Goal: Task Accomplishment & Management: Manage account settings

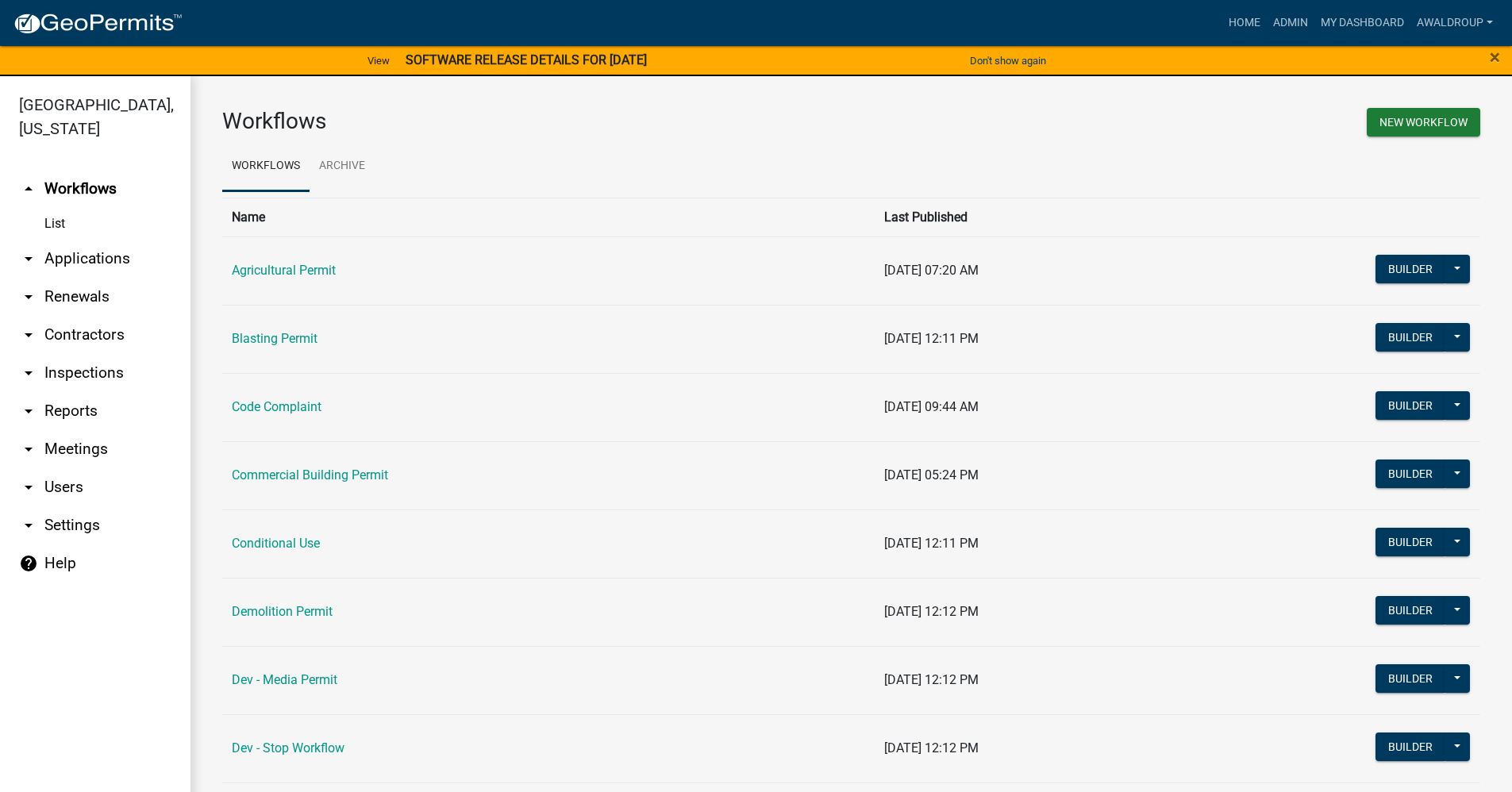
drag, startPoint x: 76, startPoint y: 372, endPoint x: 157, endPoint y: 331, distance: 90.8
click at [76, 372] on link "arrow_drop_down Inspections" at bounding box center [95, 372] width 190 height 38
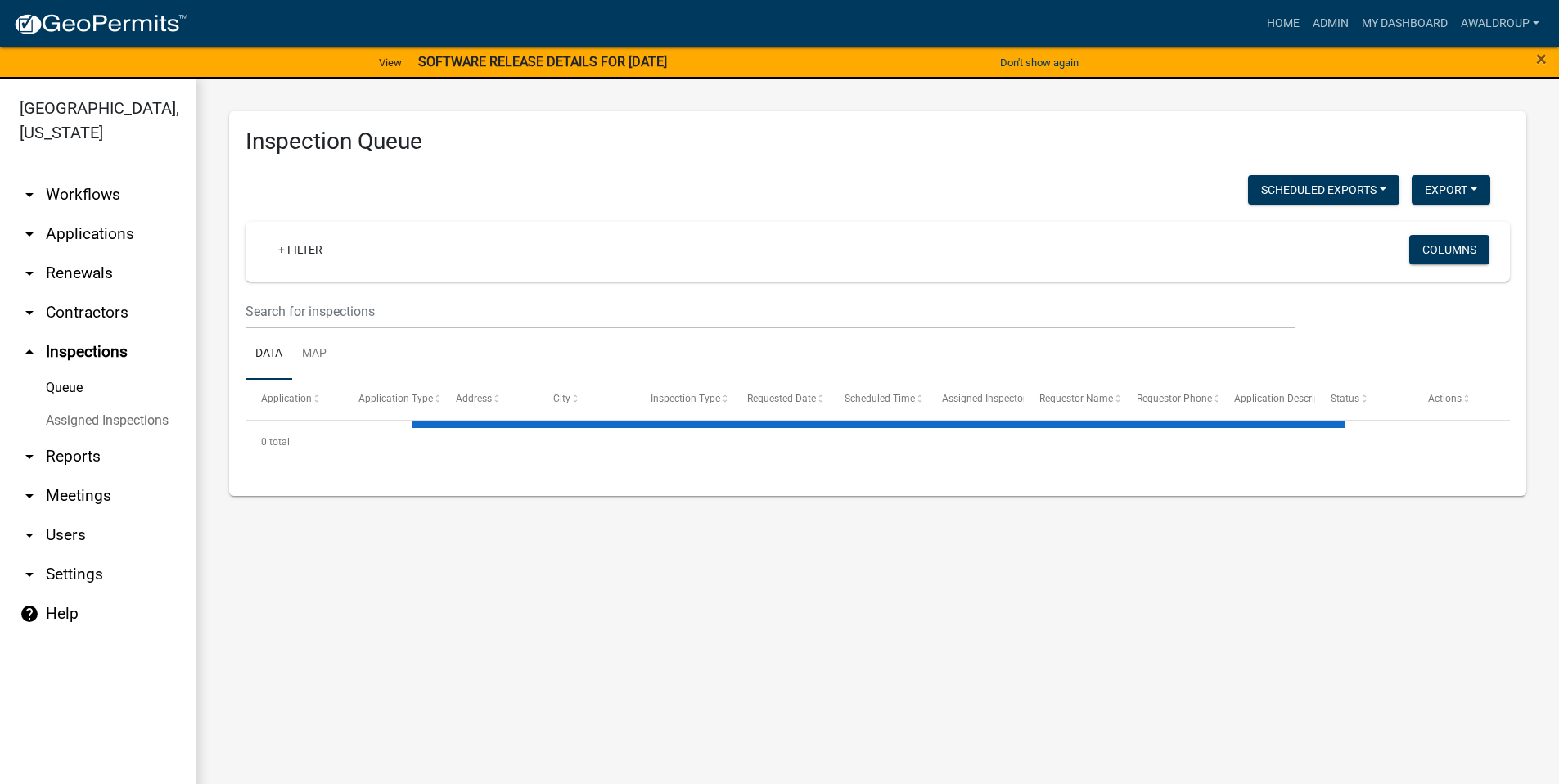
select select "3: 100"
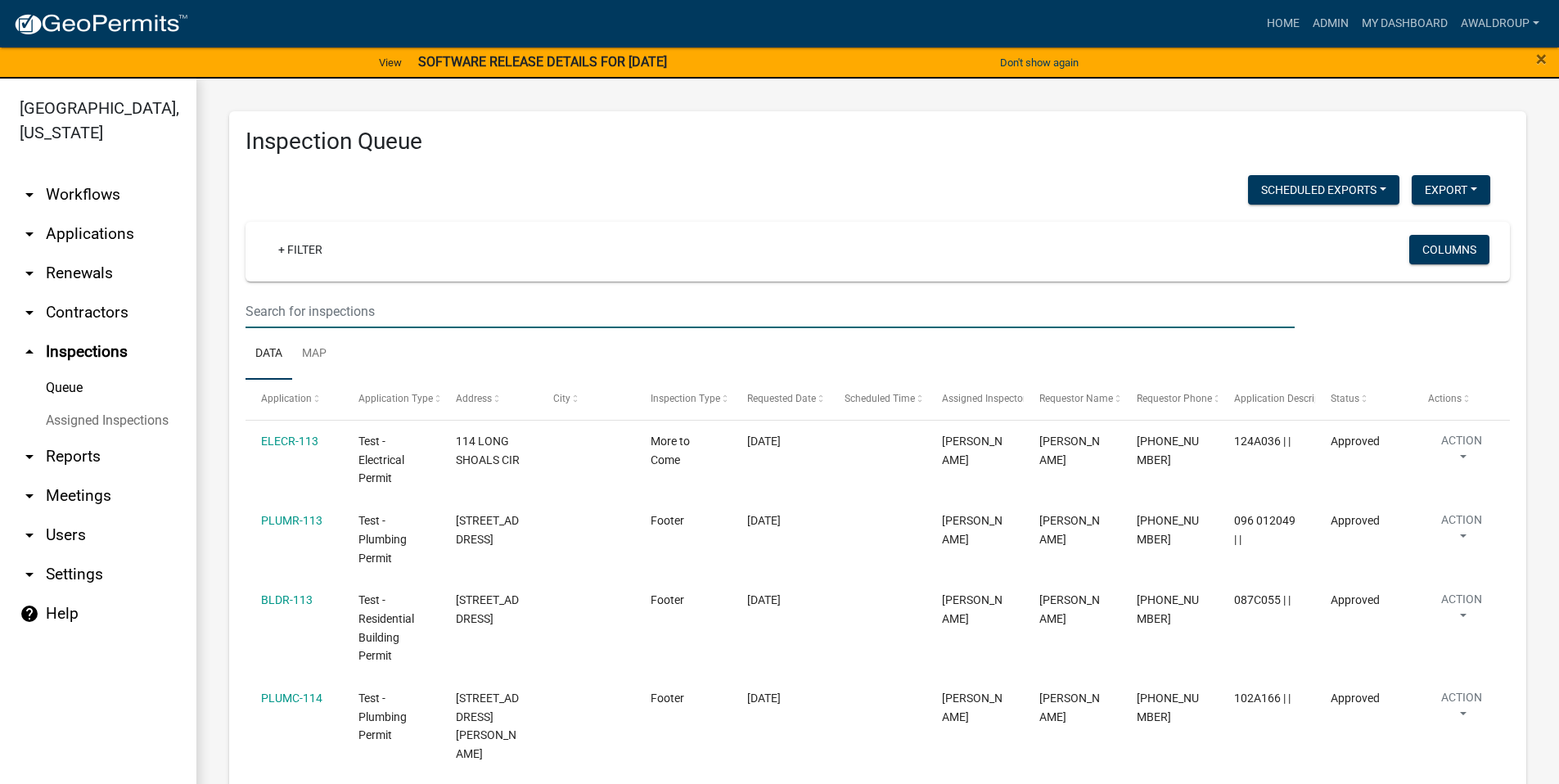
click at [355, 312] on input "text" at bounding box center [770, 311] width 1049 height 33
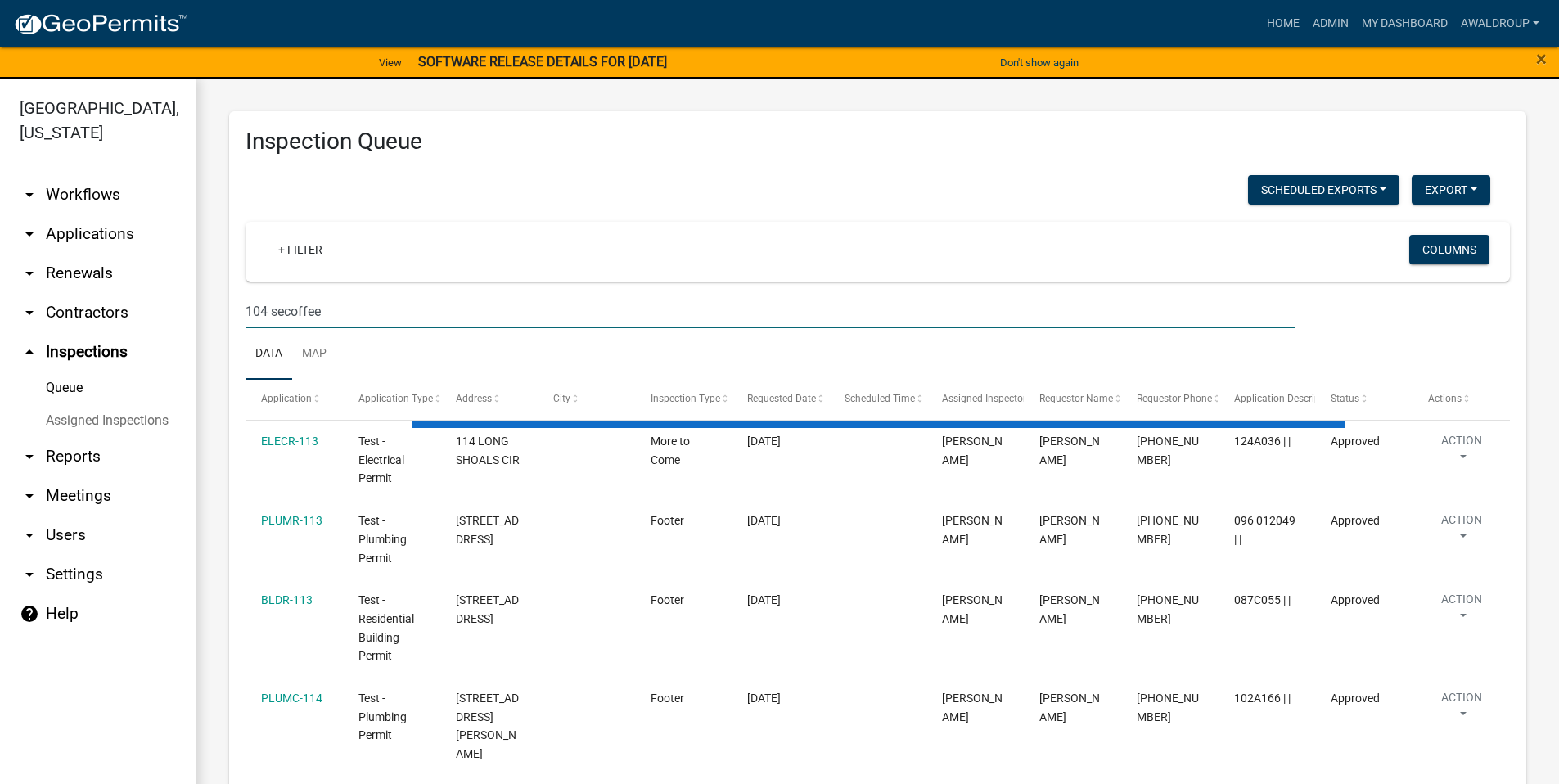
type input "104 secoffee"
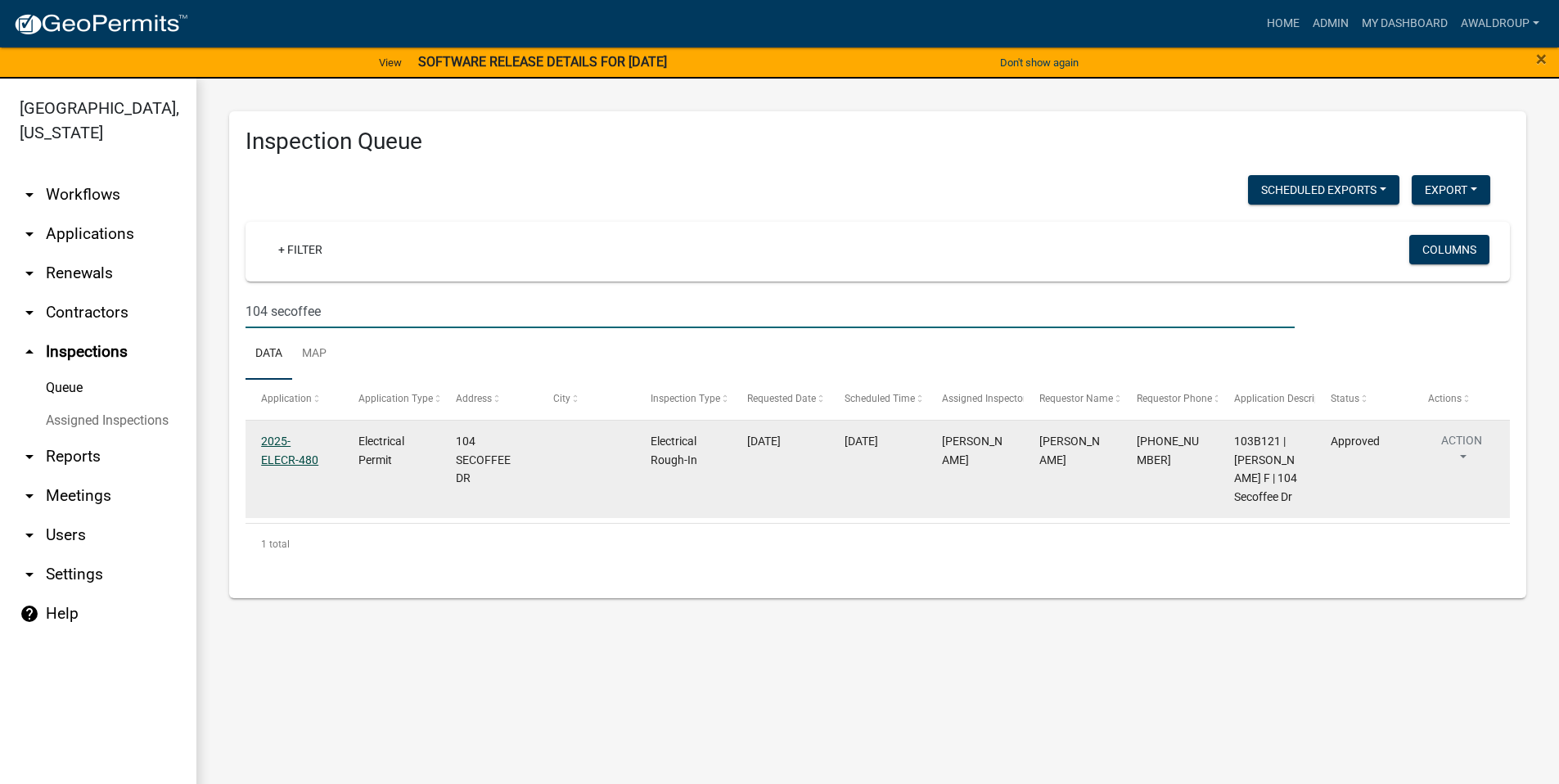
click at [298, 441] on link "2025-ELECR-480" at bounding box center [289, 451] width 57 height 32
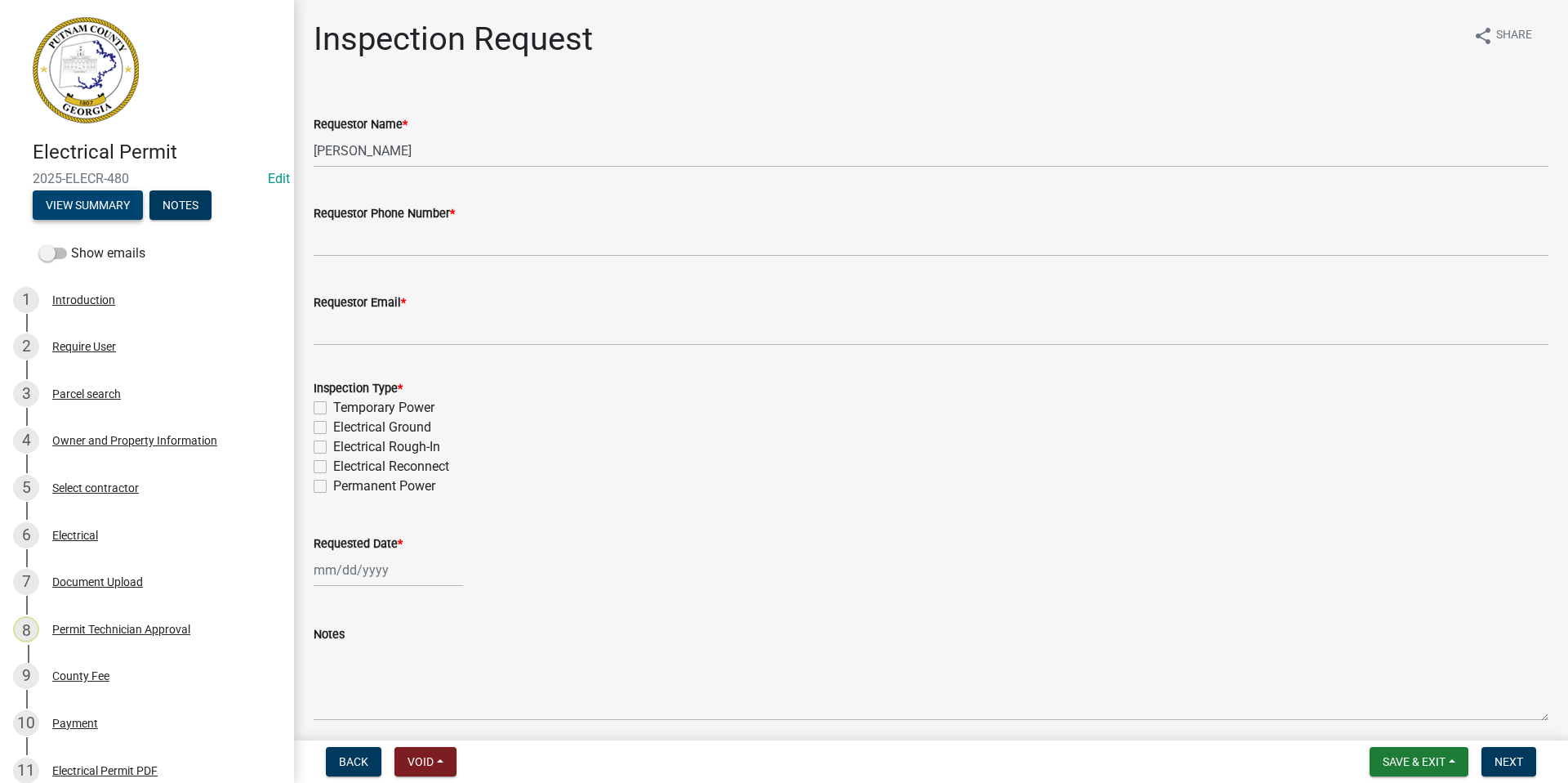
click at [83, 208] on button "View Summary" at bounding box center [87, 204] width 110 height 29
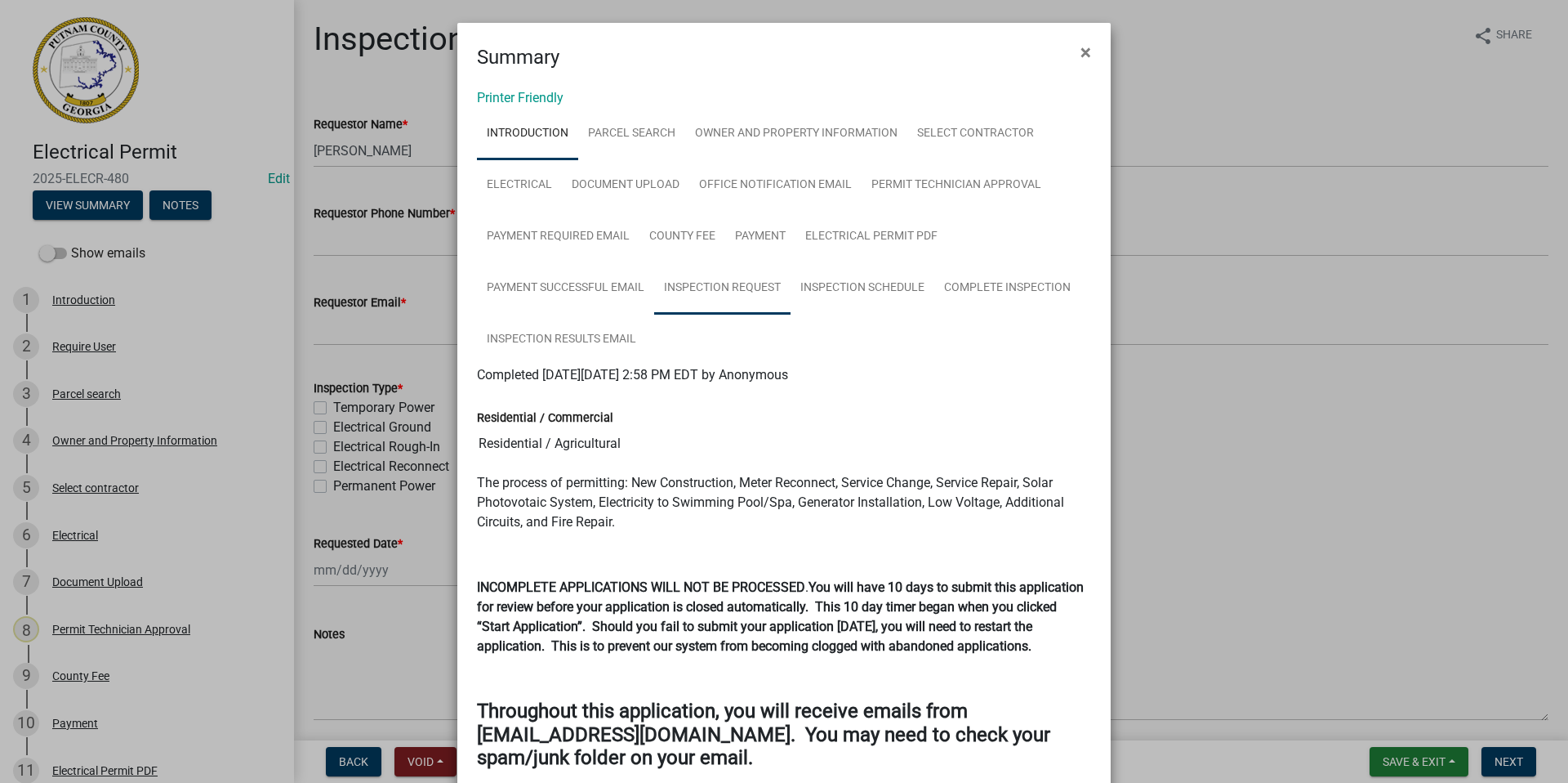
drag, startPoint x: 702, startPoint y: 290, endPoint x: 711, endPoint y: 288, distance: 9.2
click at [702, 290] on link "Inspection Request" at bounding box center [723, 288] width 137 height 52
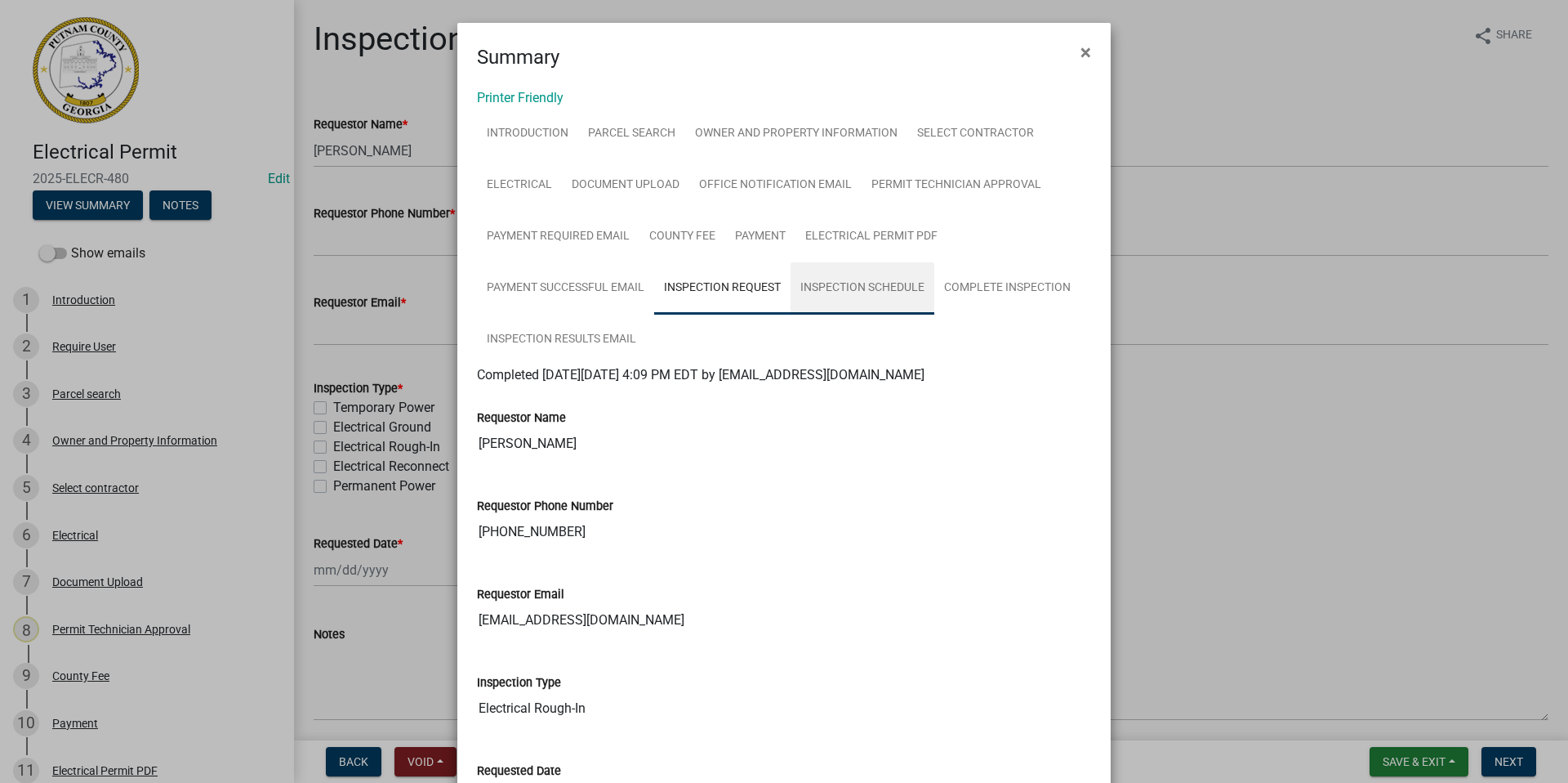
click at [822, 277] on link "Inspection Schedule" at bounding box center [861, 288] width 143 height 52
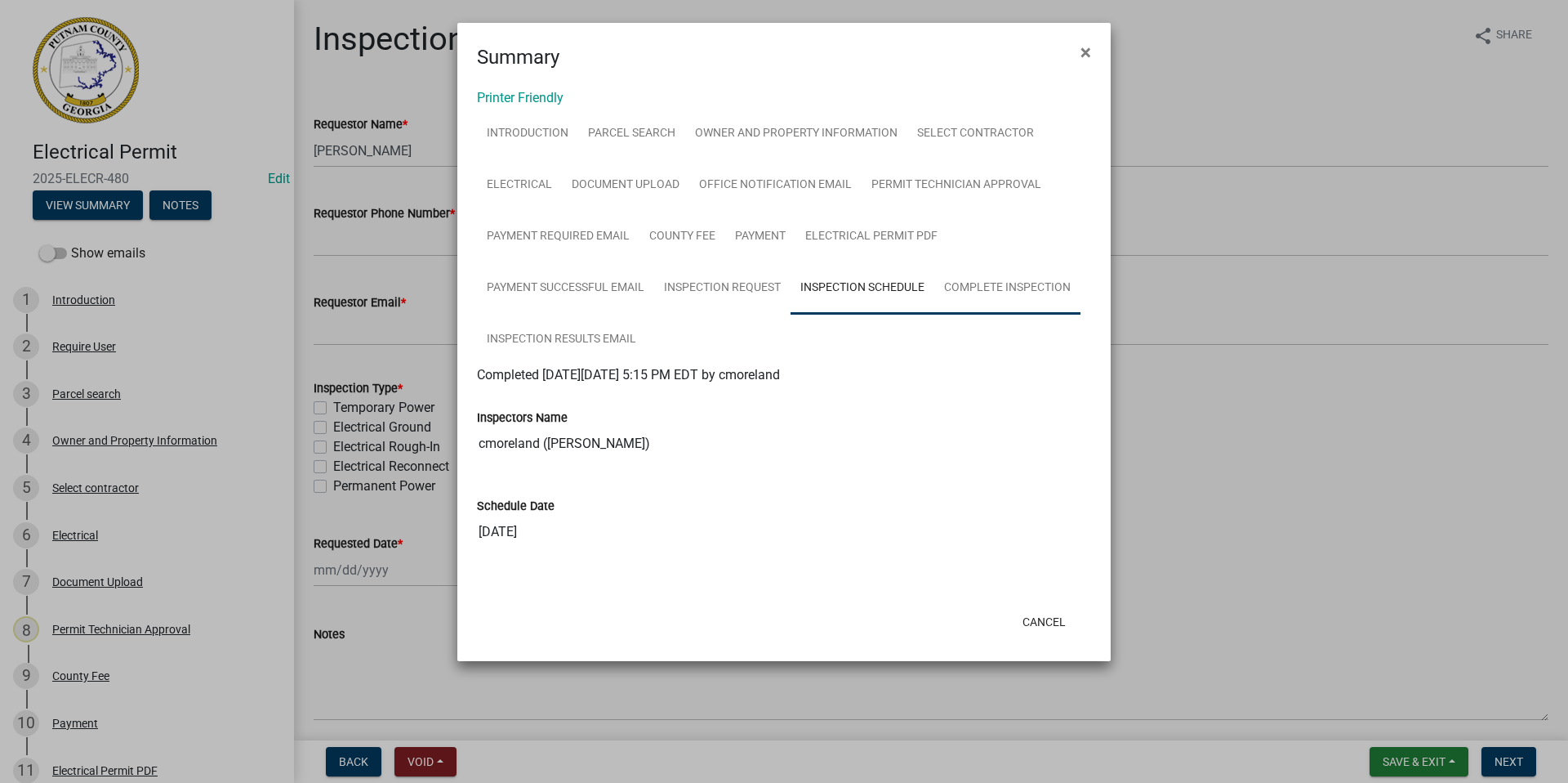
click at [981, 287] on link "Complete Inspection" at bounding box center [1008, 288] width 146 height 52
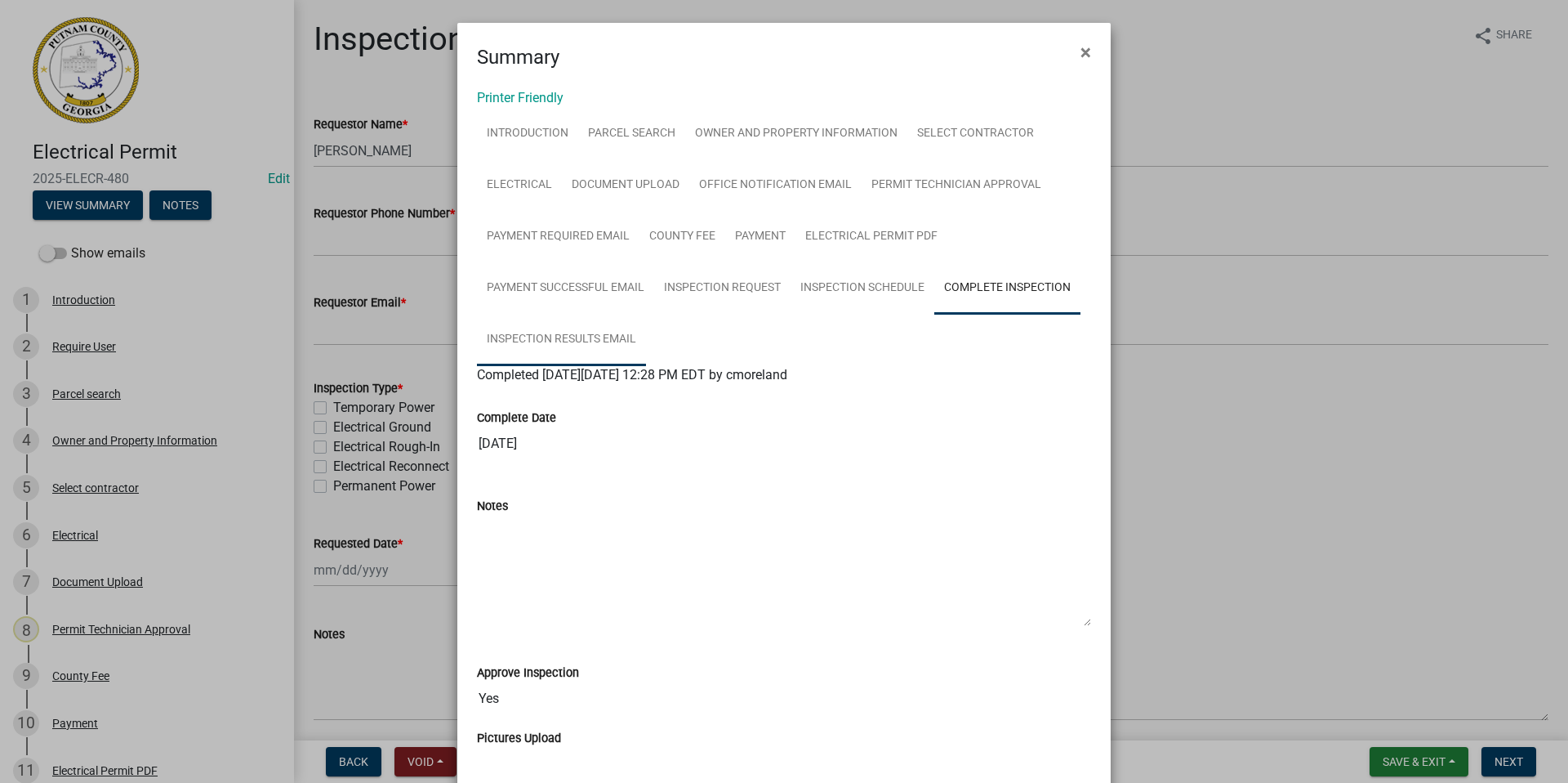
click at [571, 337] on link "Inspection Results Email" at bounding box center [561, 339] width 169 height 52
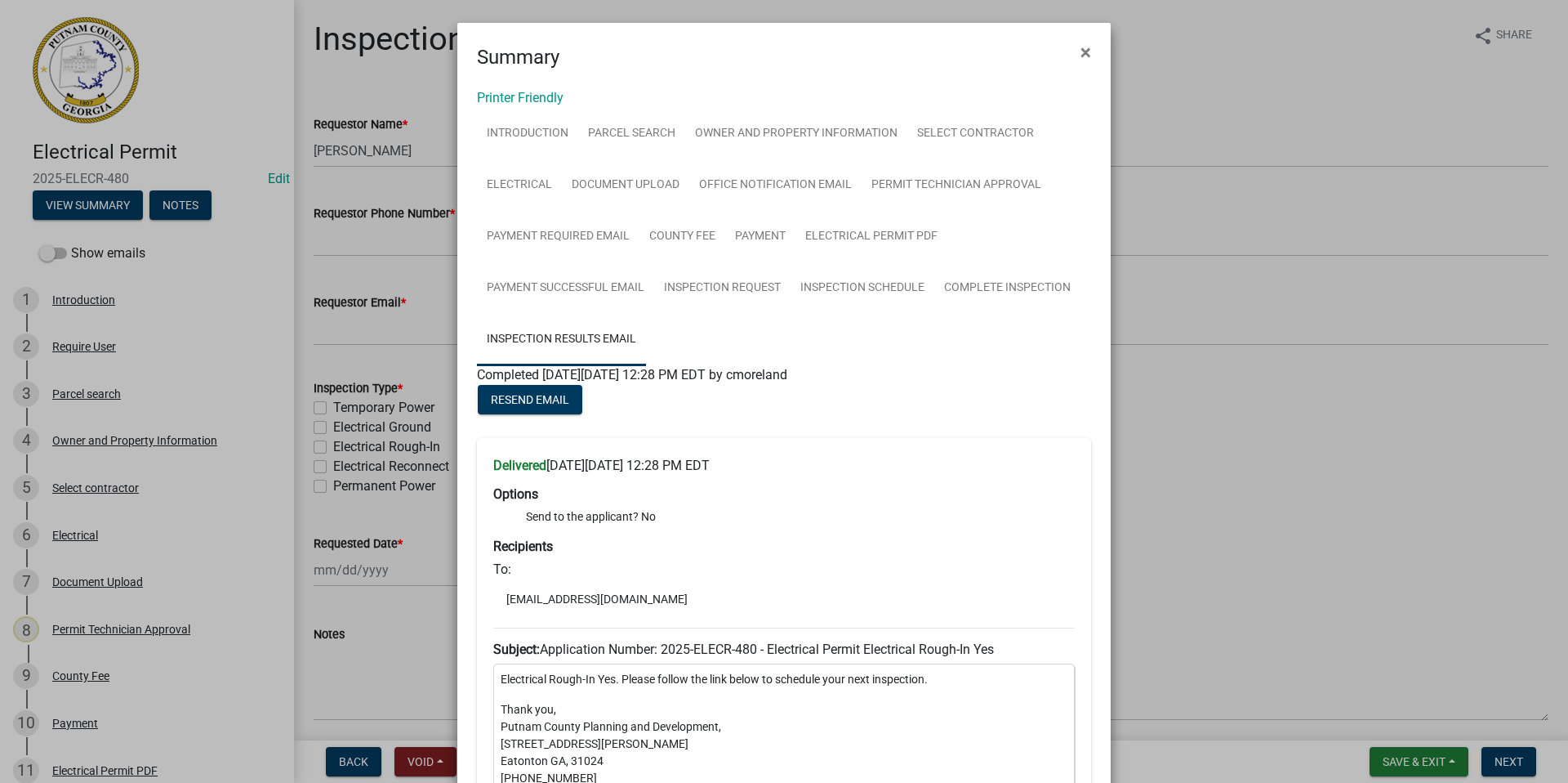
click at [115, 447] on ngb-modal-window "Summary × Printer Friendly Introduction Parcel search Owner and Property Inform…" at bounding box center [784, 392] width 1568 height 783
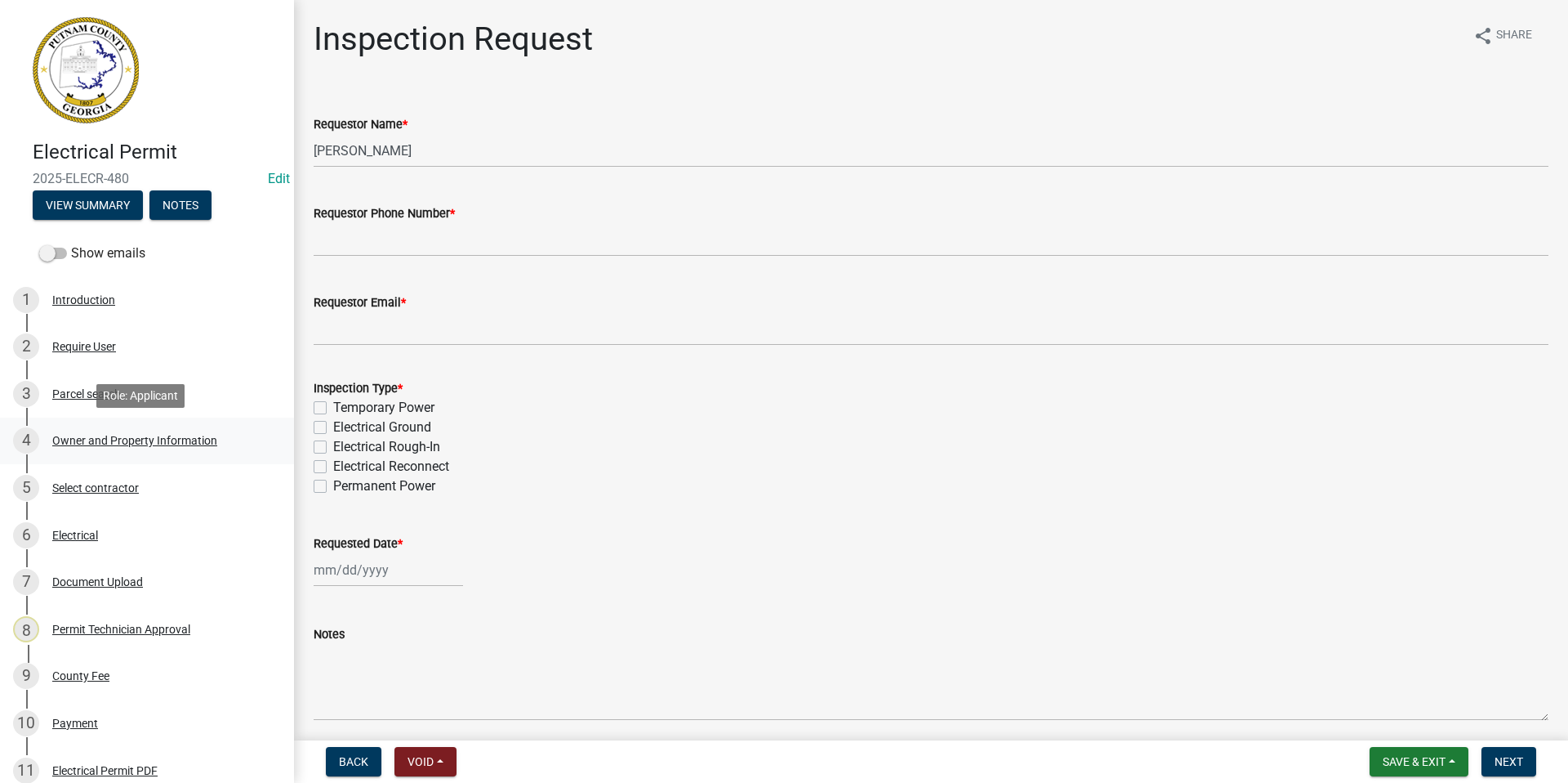
click at [124, 442] on div "Owner and Property Information" at bounding box center [135, 440] width 165 height 11
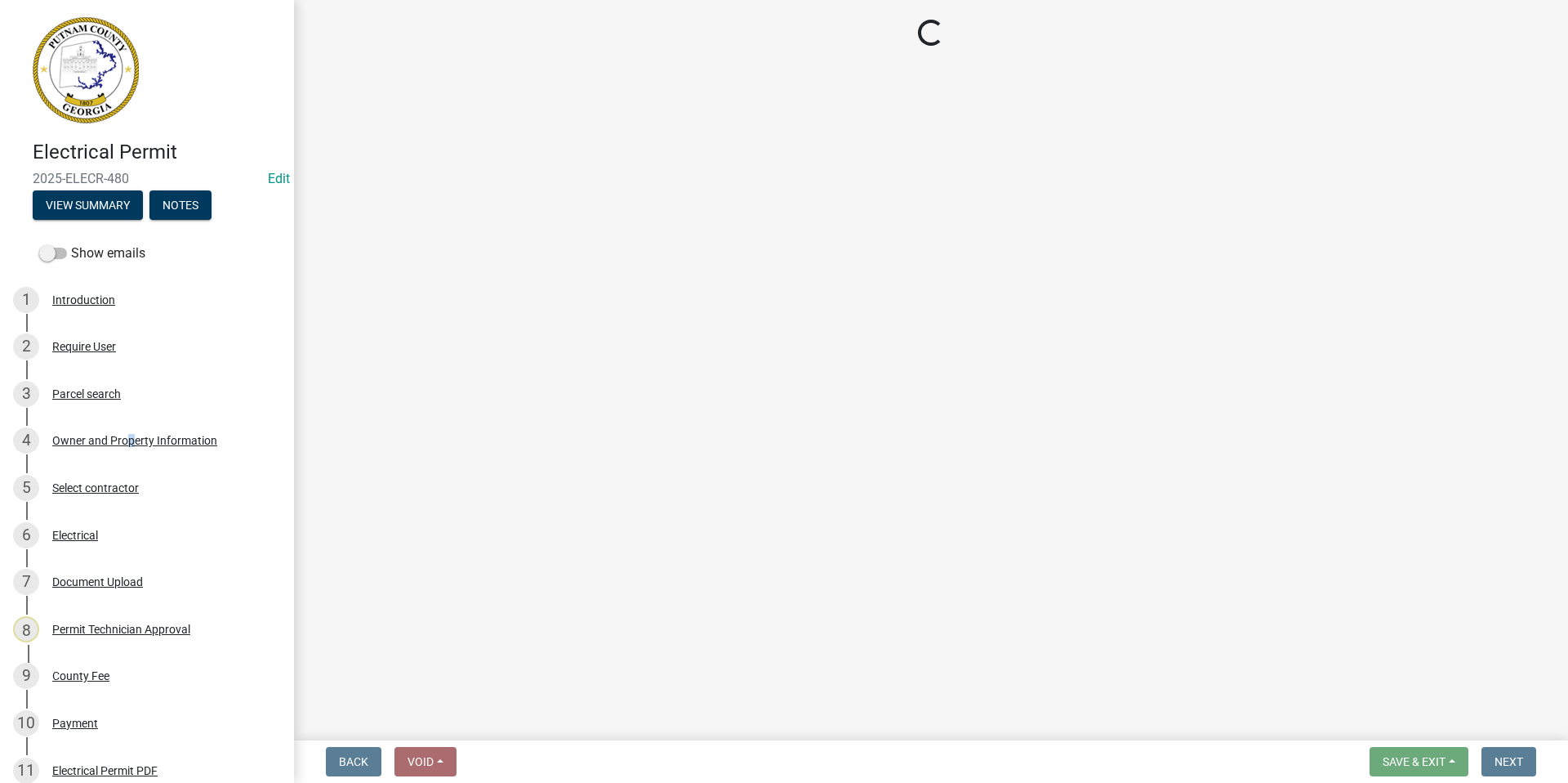
select select "0688c8c3-ca83-4764-a677-531fbc17e6cb"
select select "83394b22-4a11-496c-8e5c-75ade2e72faf"
select select "95c2f08d-bd21-40ac-acc0-bf0ad2ba7c20"
select select "fa9ac713-ff98-4511-b6d6-b752a2dce95a"
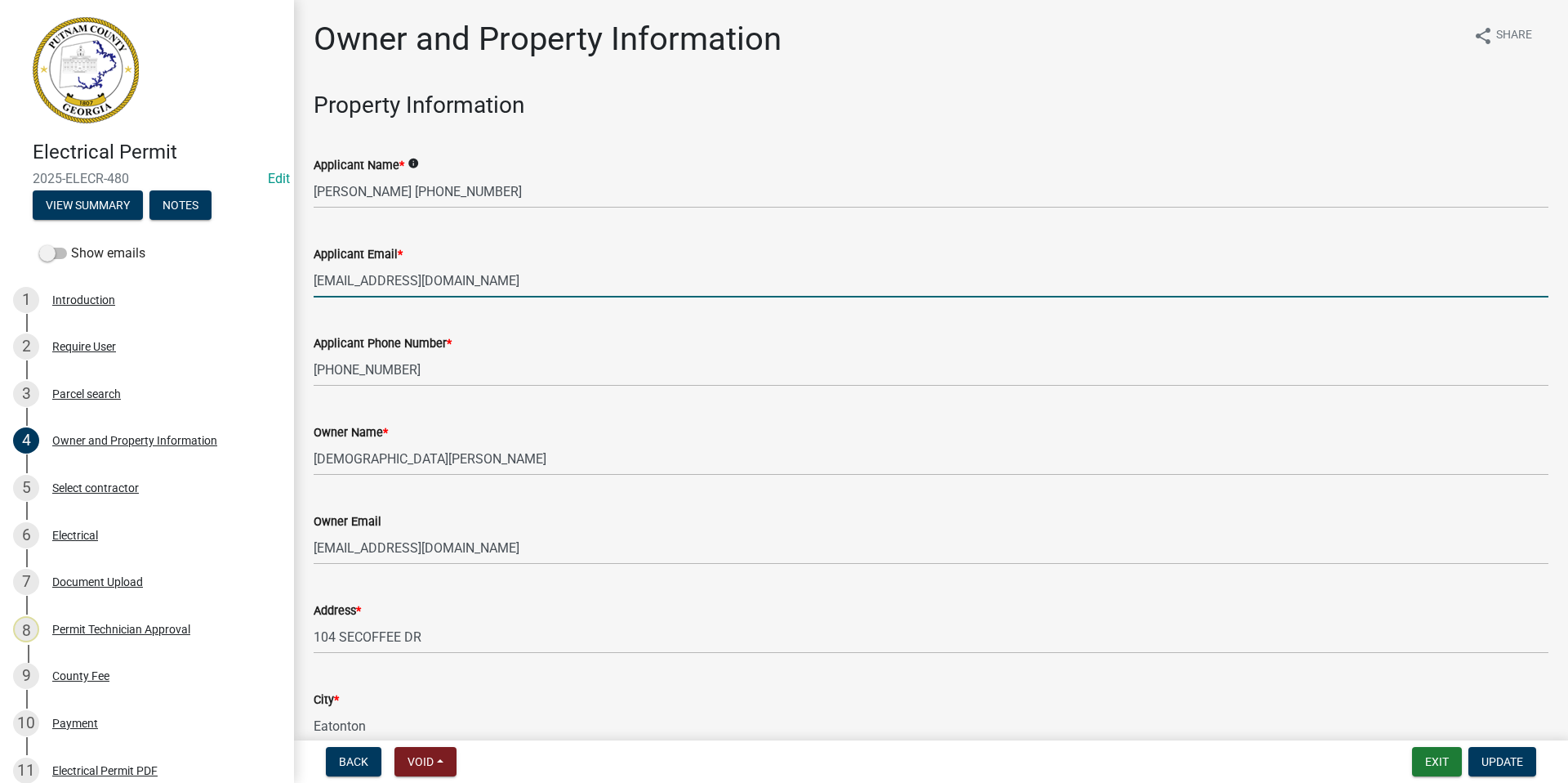
drag, startPoint x: 490, startPoint y: 280, endPoint x: 541, endPoint y: 274, distance: 51.4
click at [541, 274] on input "[EMAIL_ADDRESS][DOMAIN_NAME]" at bounding box center [931, 280] width 1235 height 33
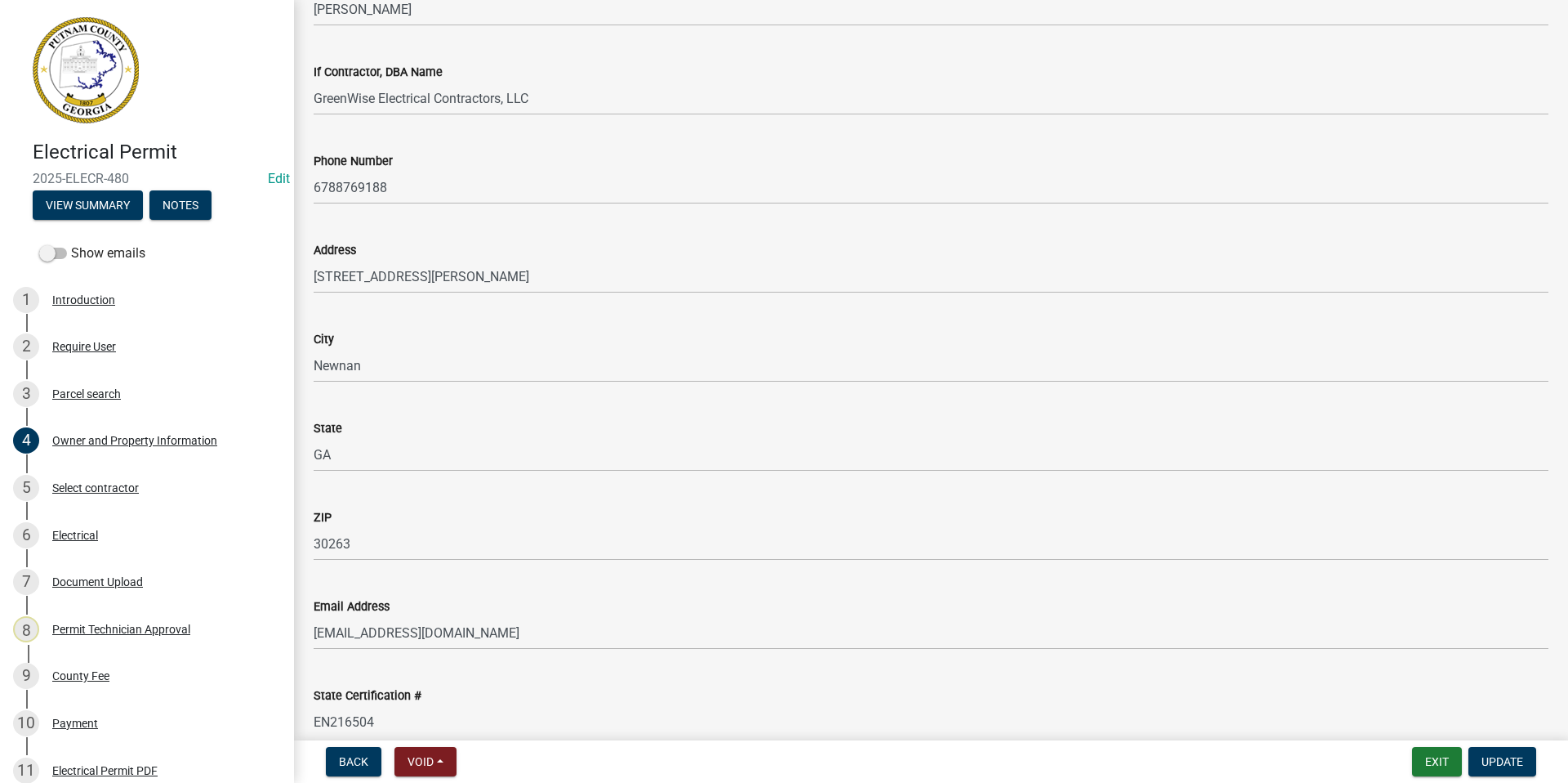
scroll to position [1715, 0]
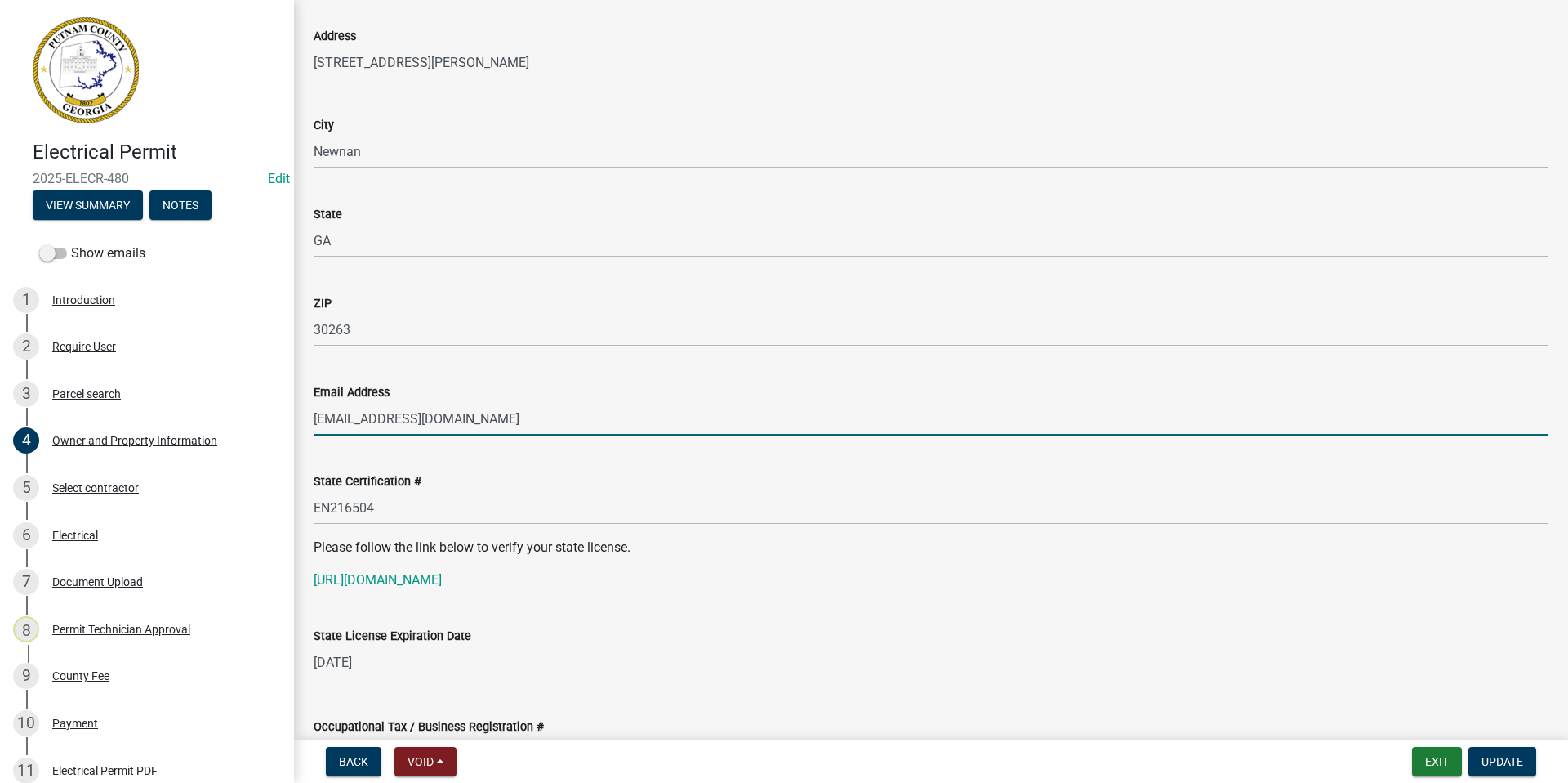
drag, startPoint x: 520, startPoint y: 417, endPoint x: 309, endPoint y: 432, distance: 211.5
click at [309, 432] on div "Email Address [EMAIL_ADDRESS][DOMAIN_NAME]" at bounding box center [931, 397] width 1259 height 76
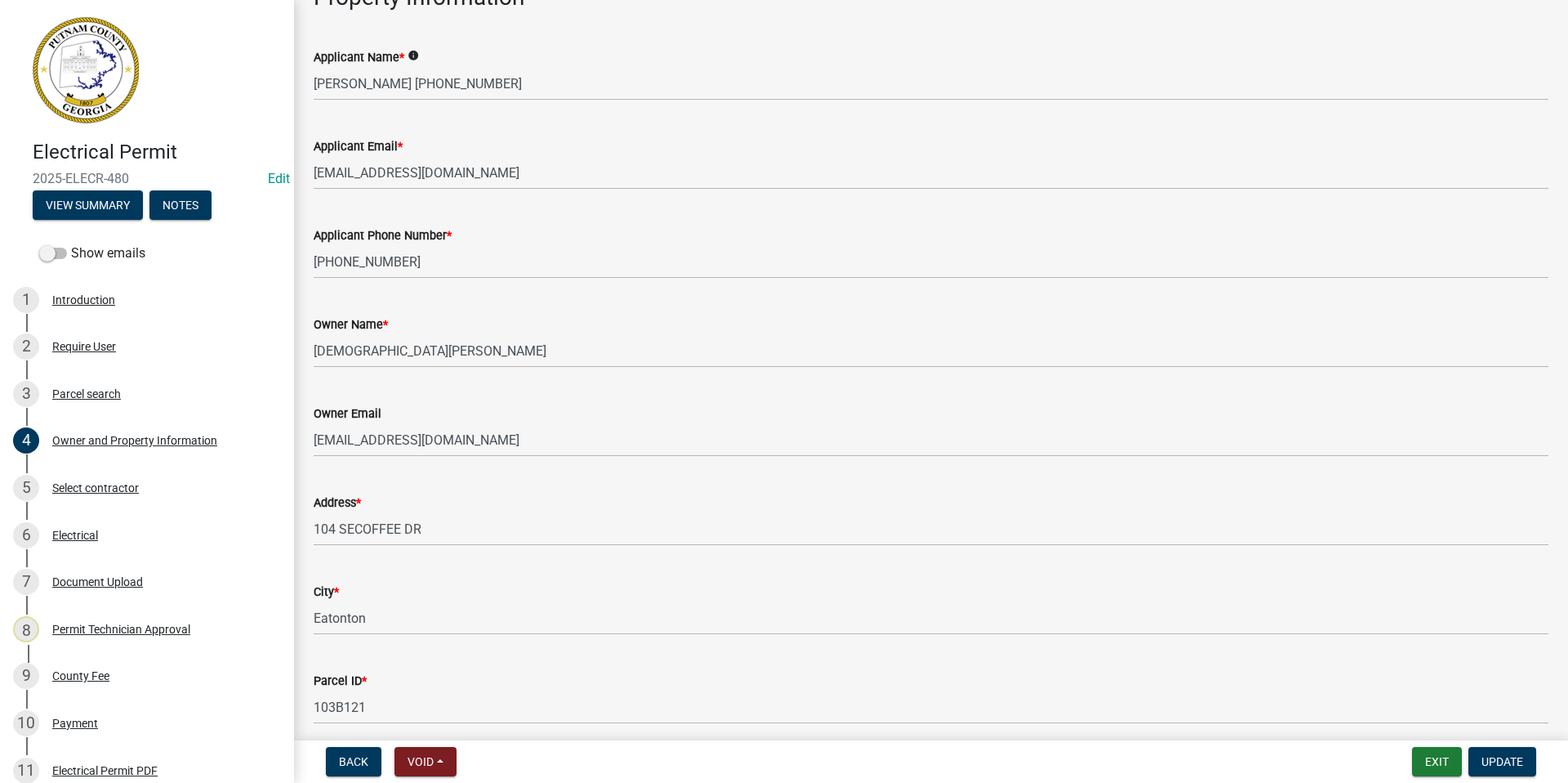
scroll to position [0, 0]
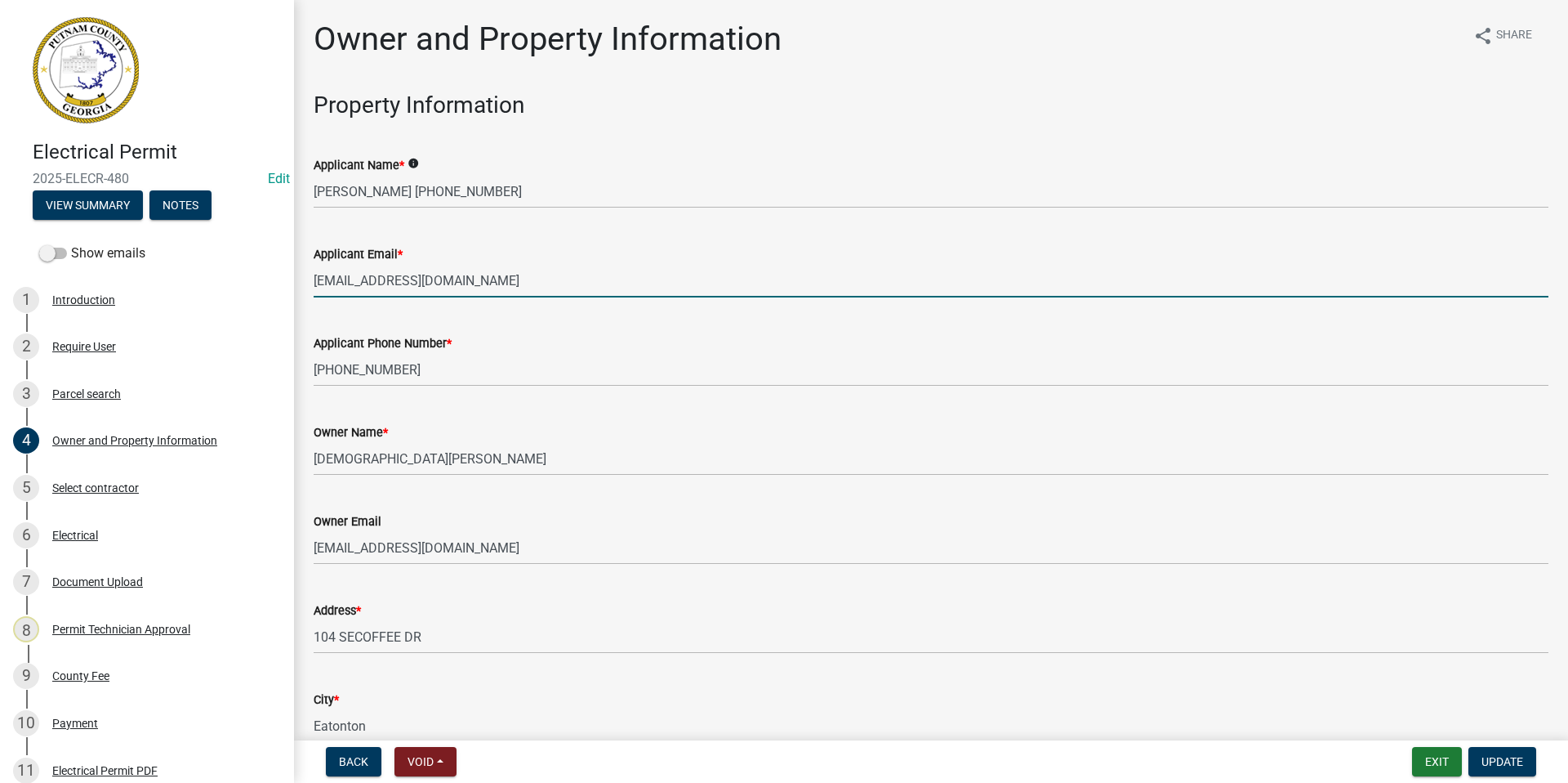
drag, startPoint x: 492, startPoint y: 282, endPoint x: 283, endPoint y: 275, distance: 209.1
click at [283, 275] on div "Electrical Permit 2025-ELECR-480 Edit View Summary Notes Show emails 1 Introduc…" at bounding box center [784, 392] width 1568 height 783
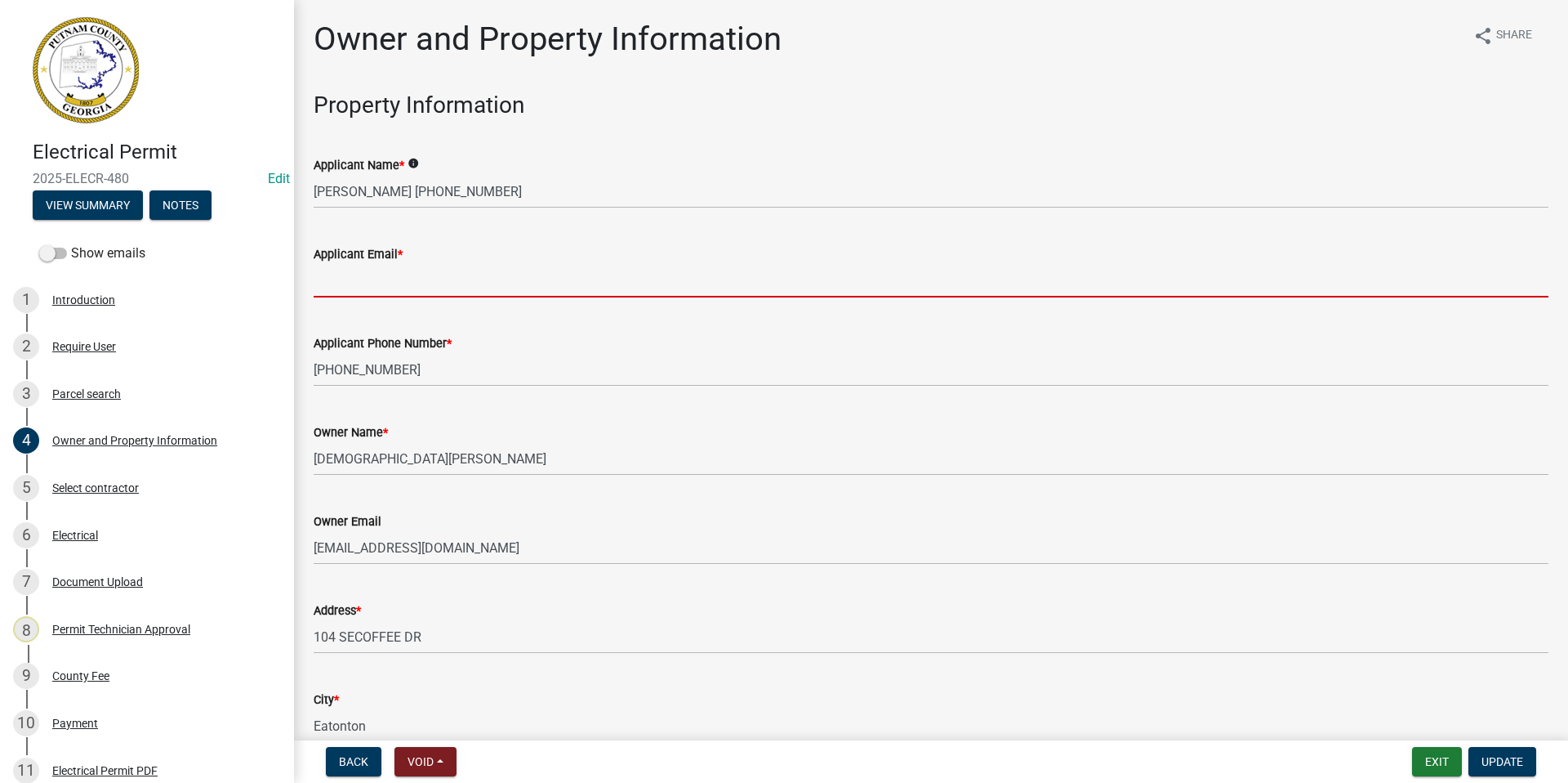
paste input "[EMAIL_ADDRESS][DOMAIN_NAME]"
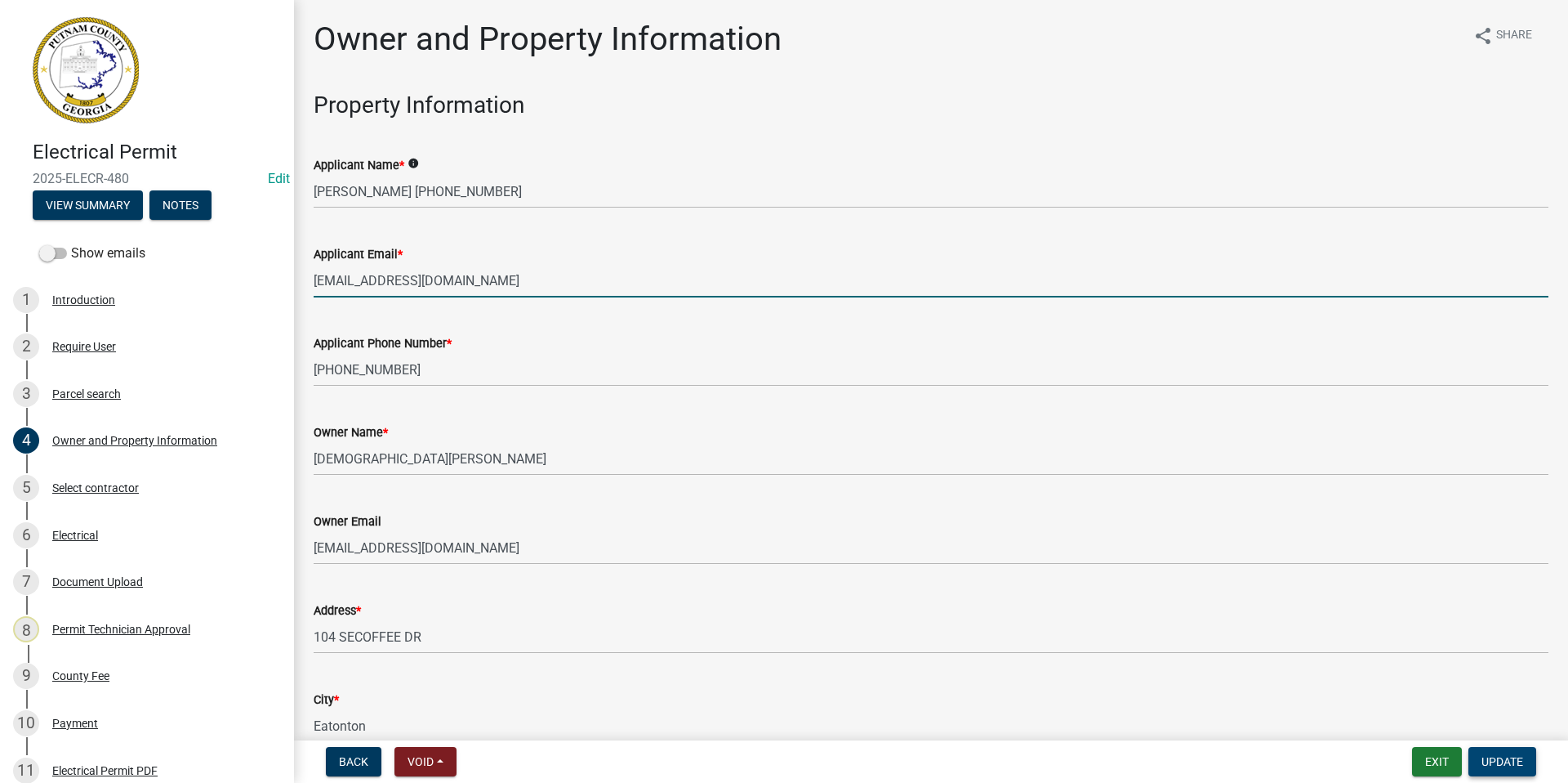
type input "[EMAIL_ADDRESS][DOMAIN_NAME]"
click at [1502, 765] on span "Update" at bounding box center [1502, 761] width 42 height 13
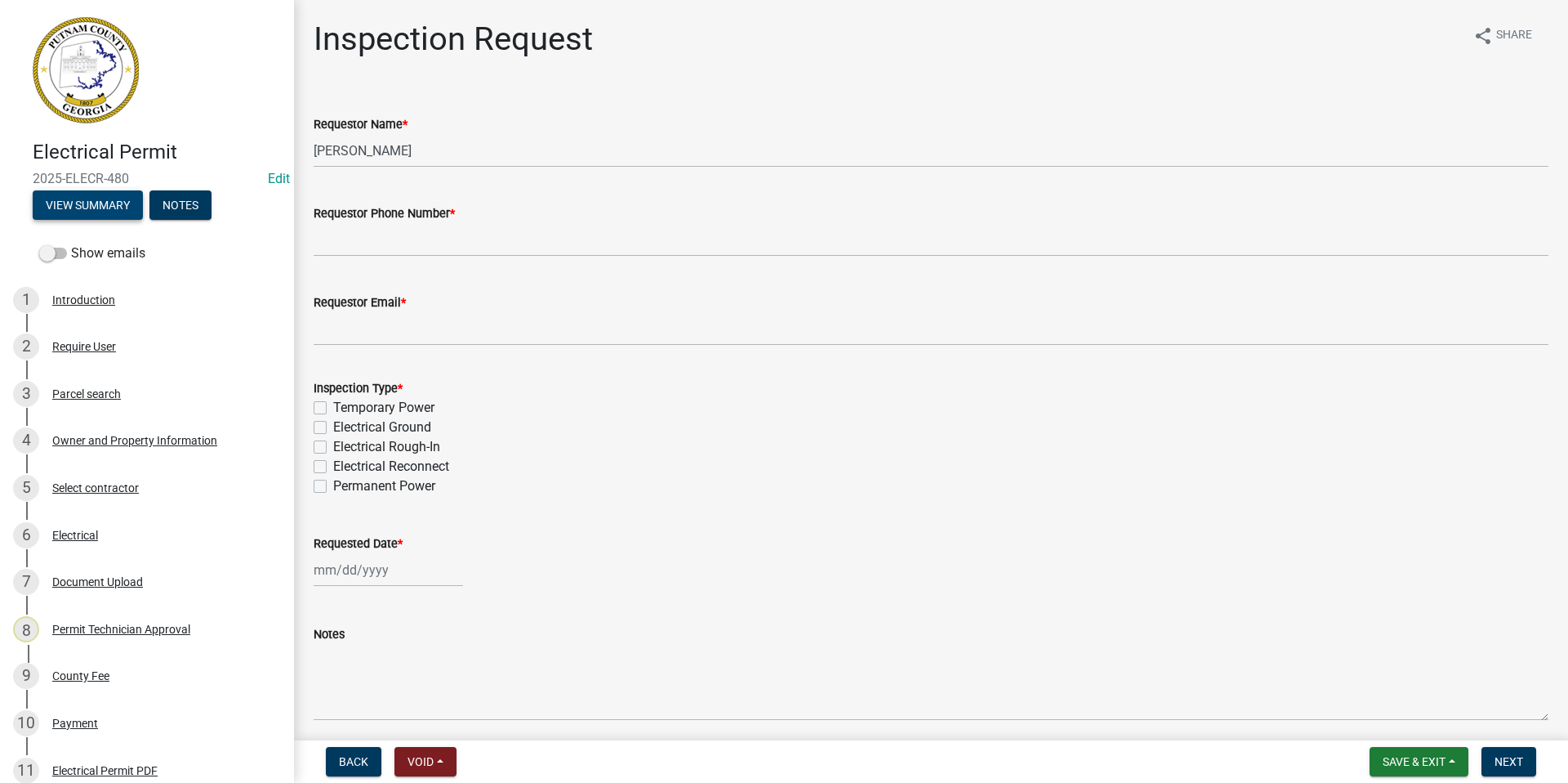
click at [96, 207] on button "View Summary" at bounding box center [87, 204] width 110 height 29
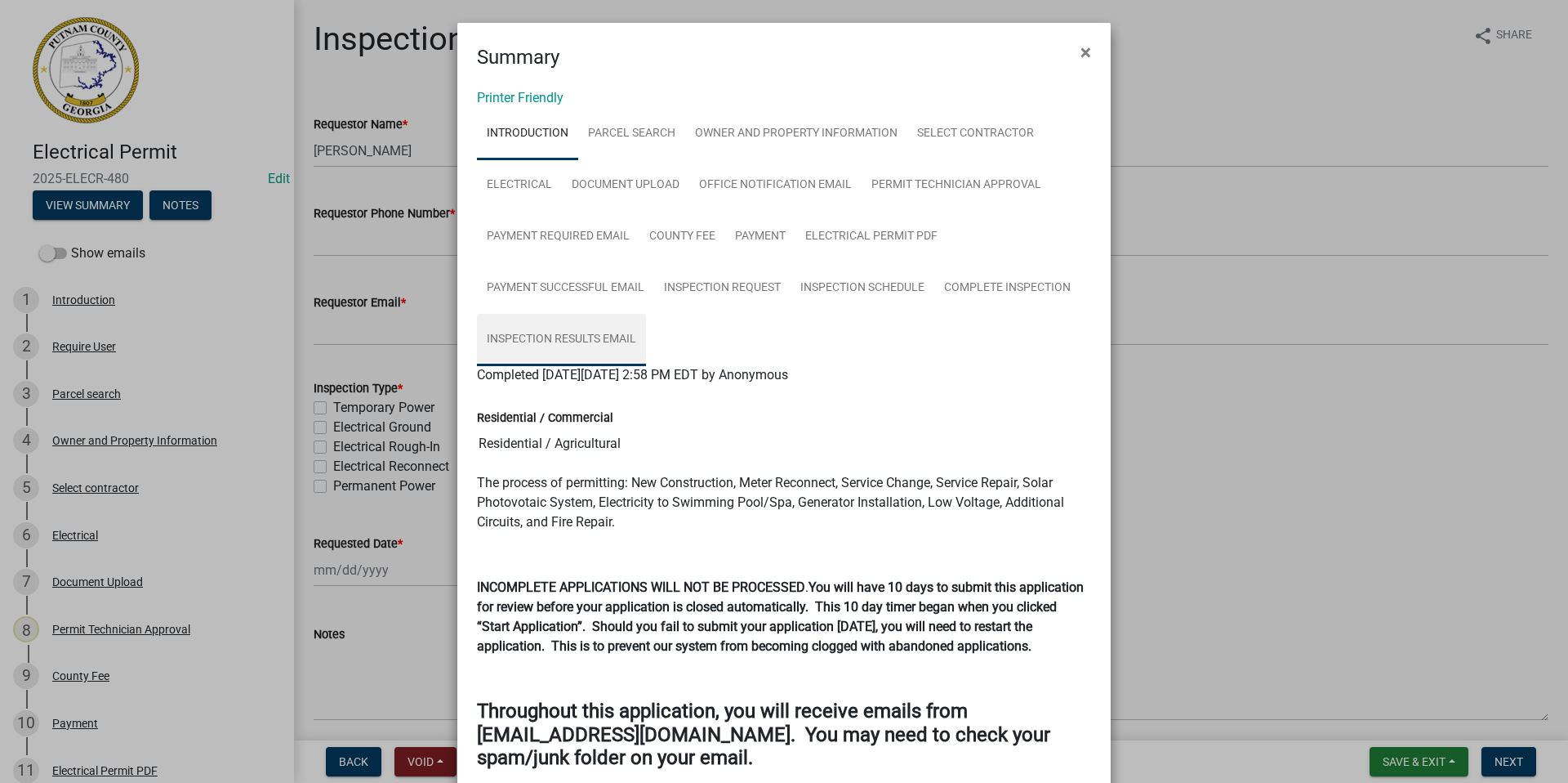
click at [563, 336] on link "Inspection Results Email" at bounding box center [561, 339] width 169 height 52
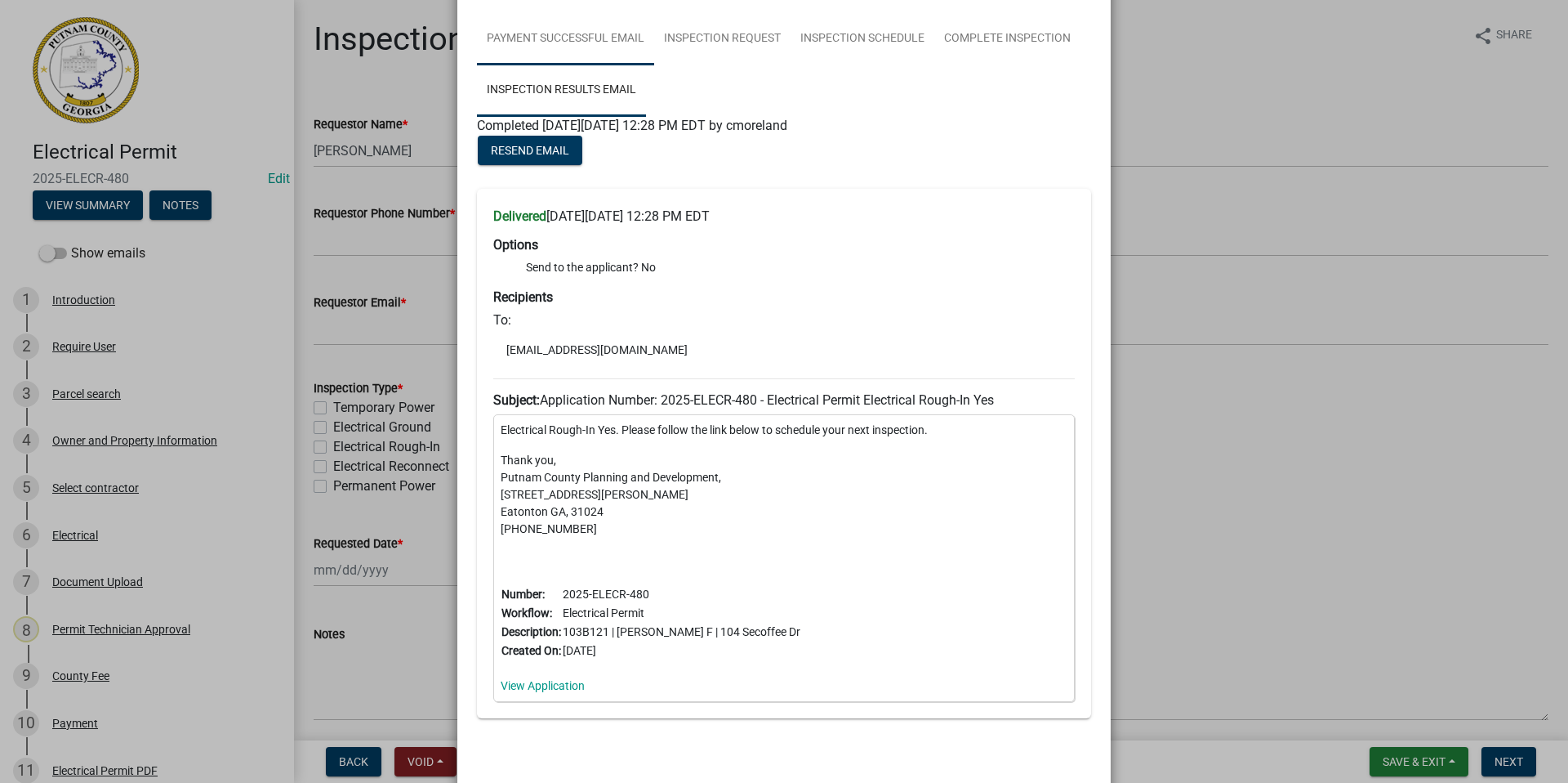
scroll to position [163, 0]
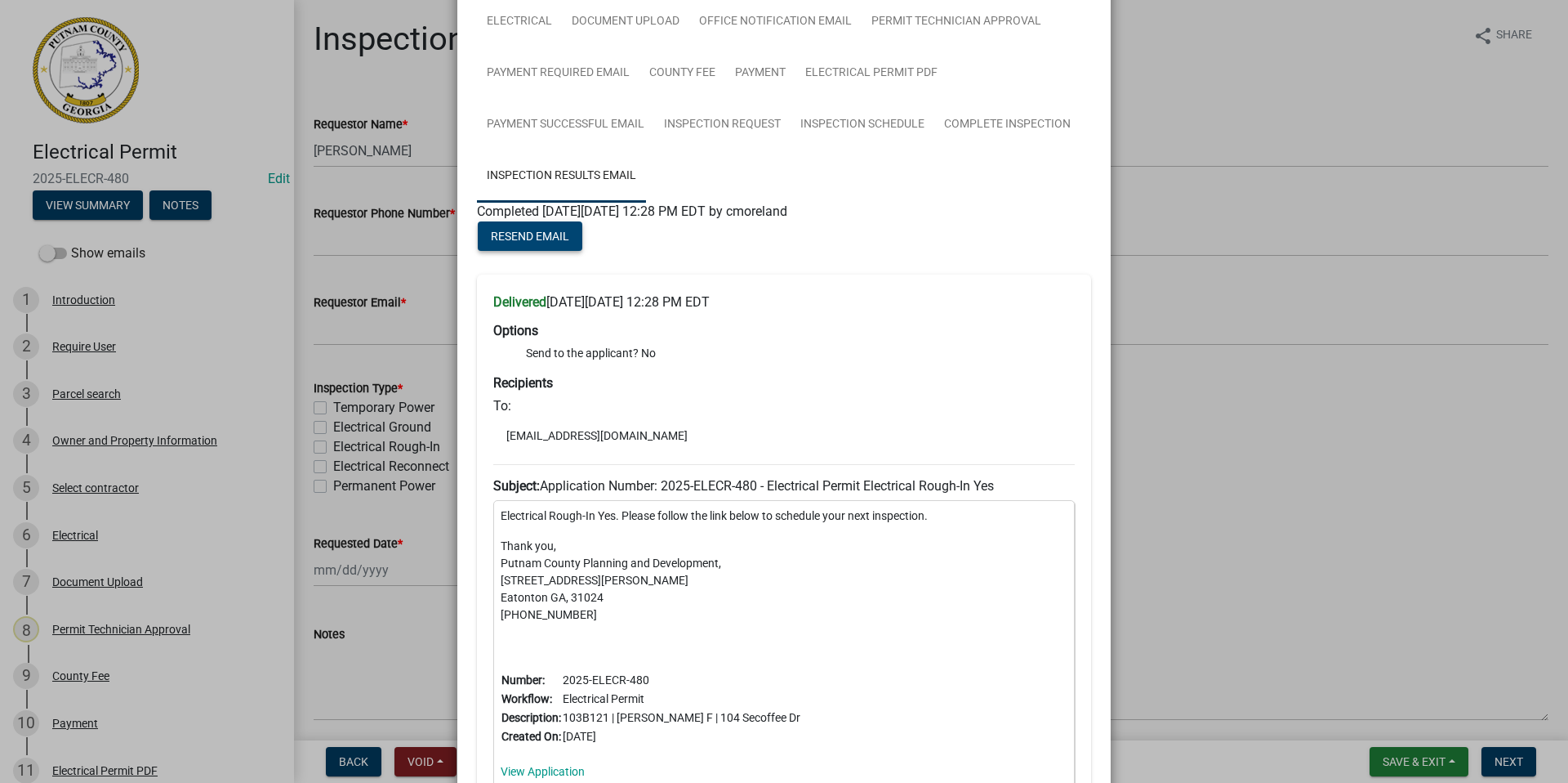
click at [517, 237] on span "Resend Email" at bounding box center [530, 237] width 79 height 13
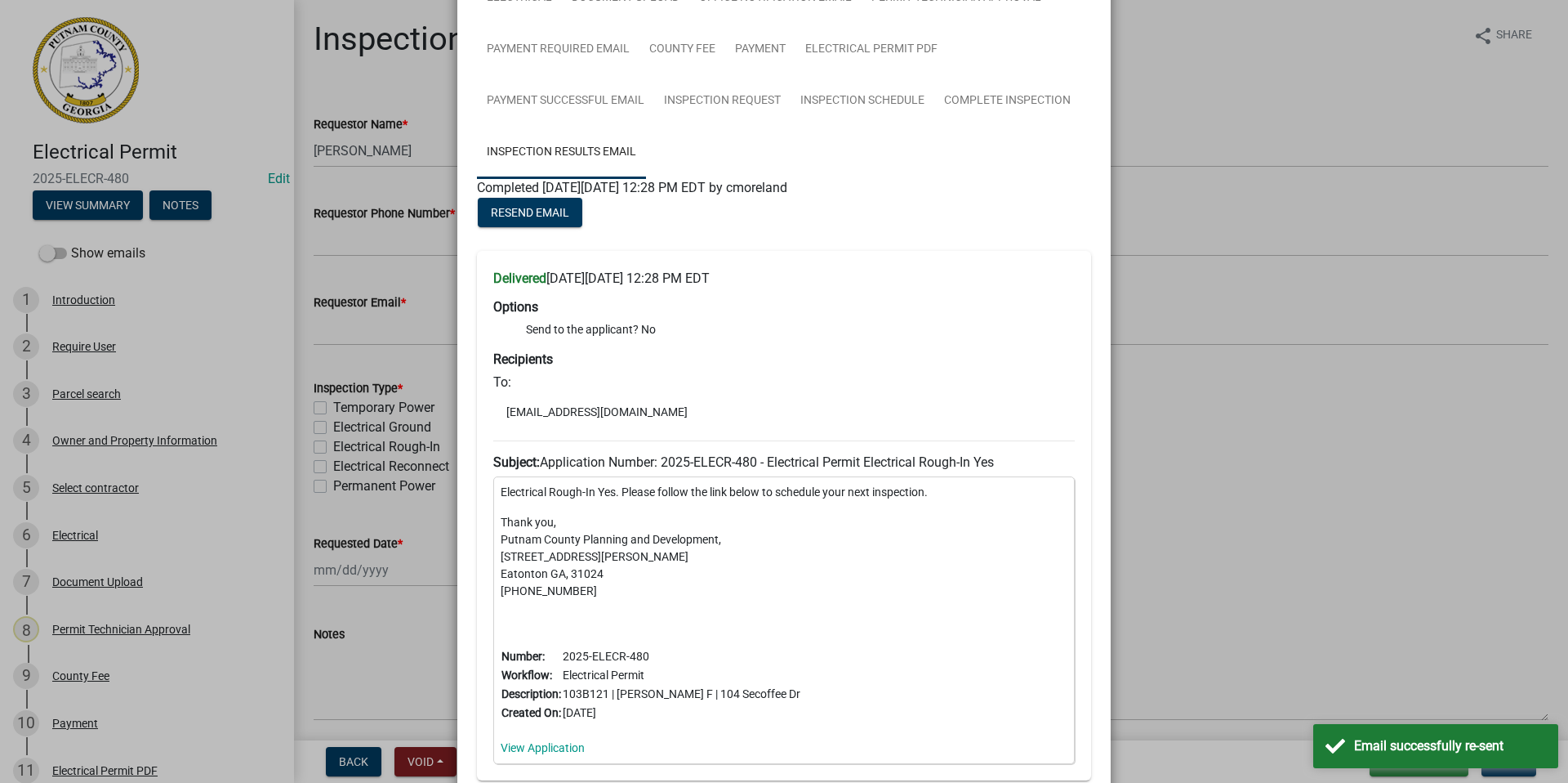
scroll to position [0, 0]
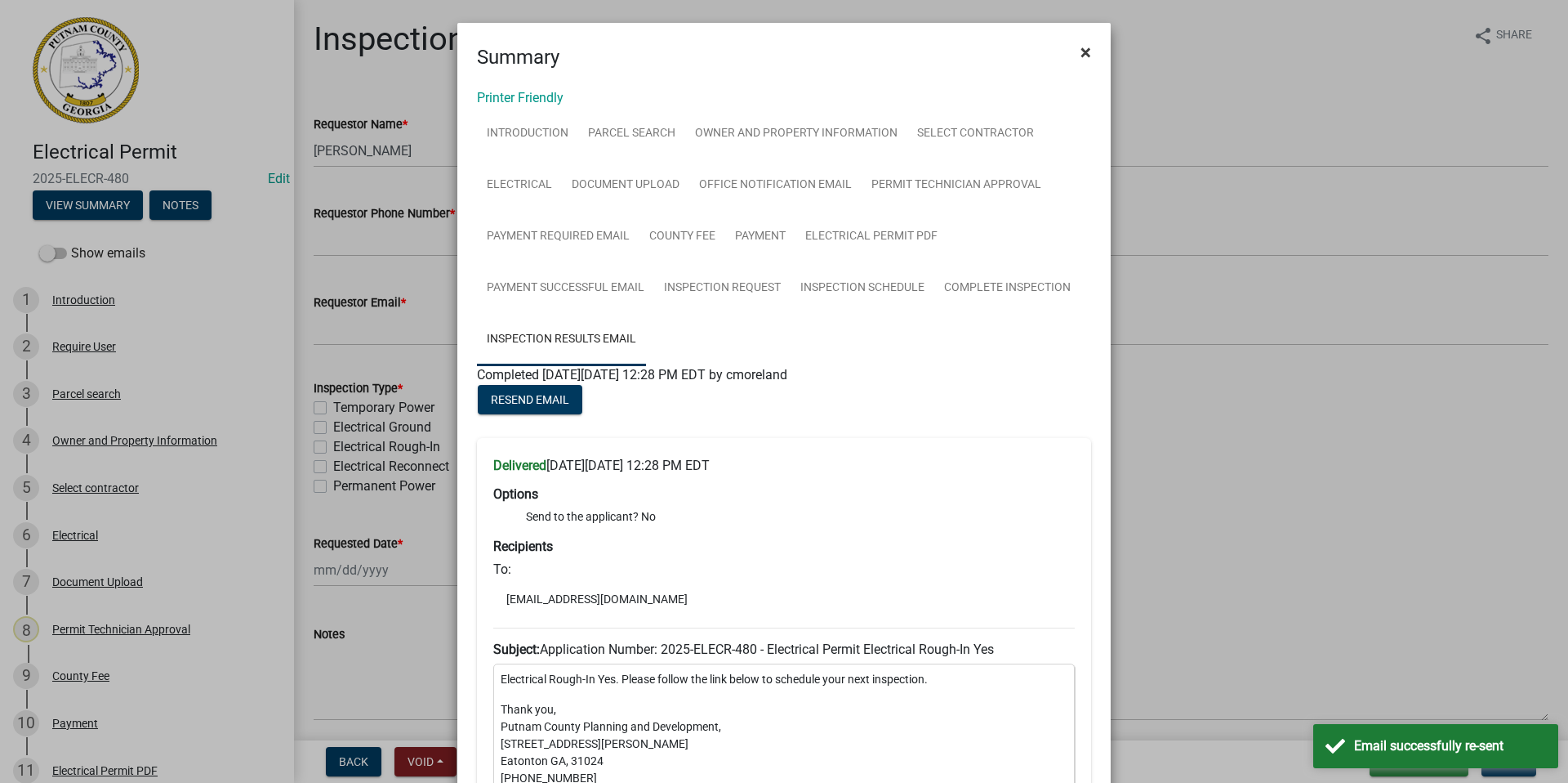
drag, startPoint x: 1074, startPoint y: 47, endPoint x: 1063, endPoint y: 53, distance: 12.5
click at [1080, 47] on span "×" at bounding box center [1085, 52] width 10 height 23
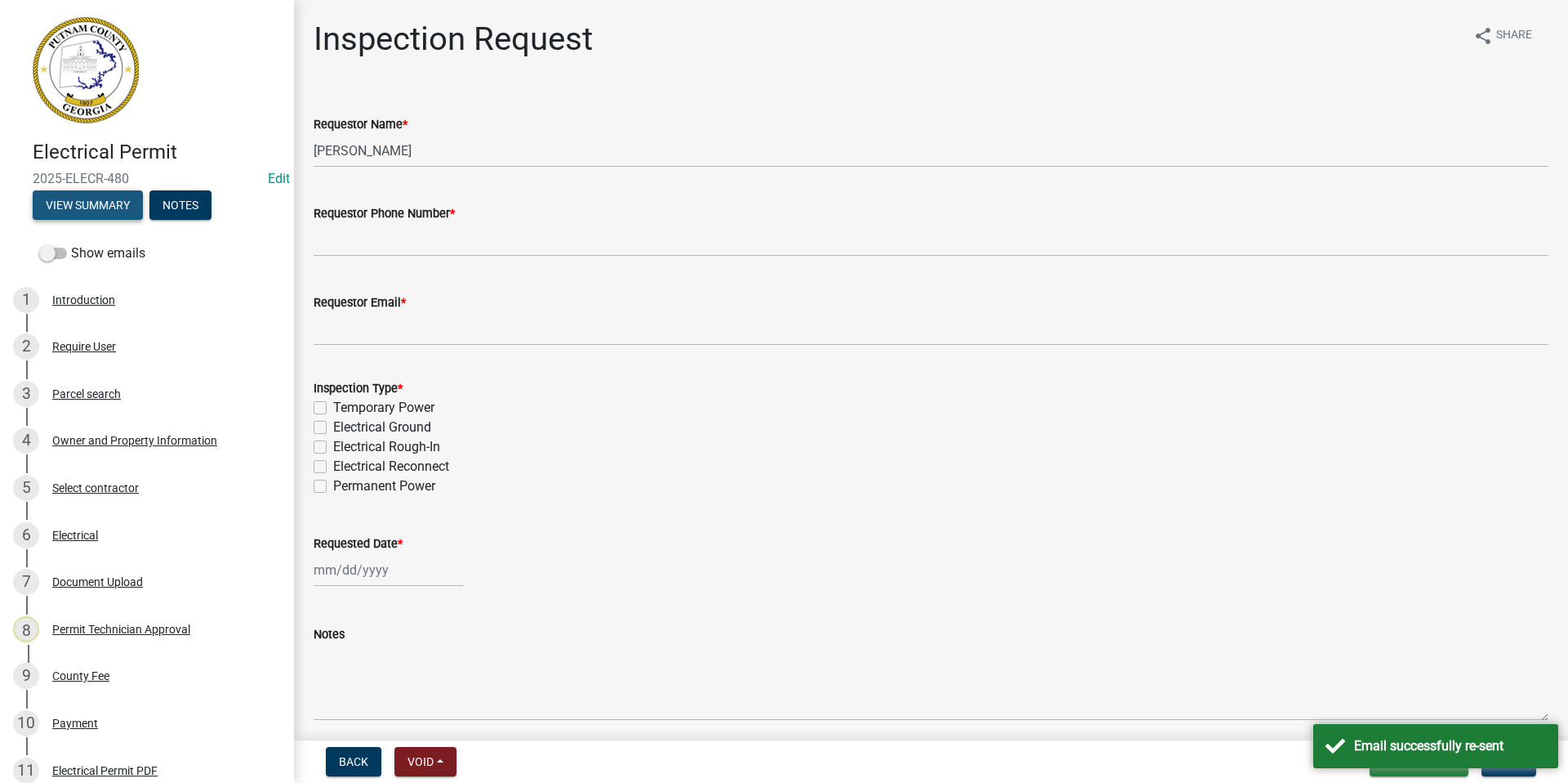
click at [96, 201] on button "View Summary" at bounding box center [87, 204] width 110 height 29
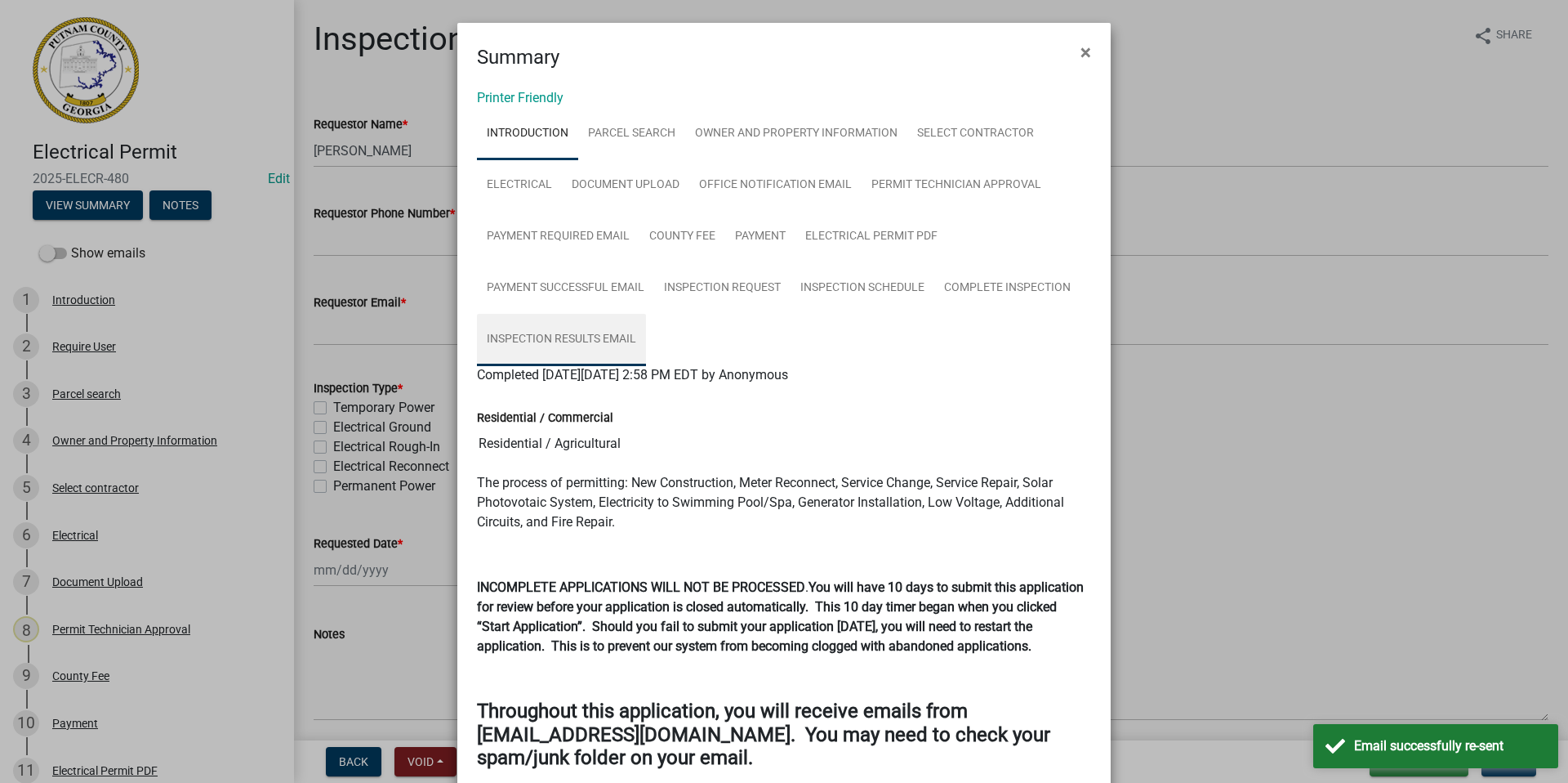
drag, startPoint x: 575, startPoint y: 340, endPoint x: 626, endPoint y: 336, distance: 51.2
click at [575, 340] on link "Inspection Results Email" at bounding box center [561, 339] width 169 height 52
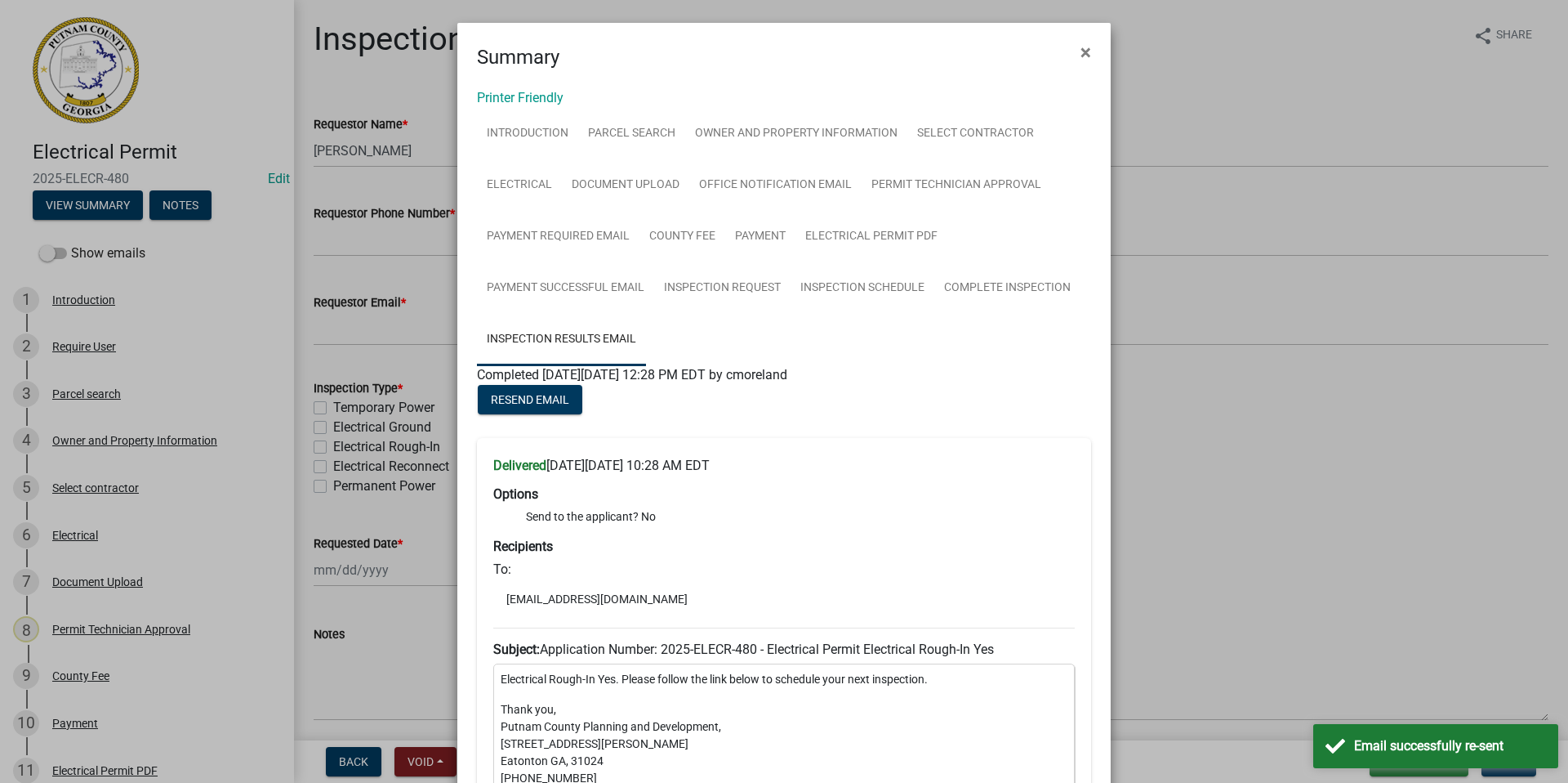
click at [580, 341] on link "Inspection Results Email" at bounding box center [561, 339] width 169 height 52
click at [965, 277] on link "Complete Inspection" at bounding box center [1008, 288] width 146 height 52
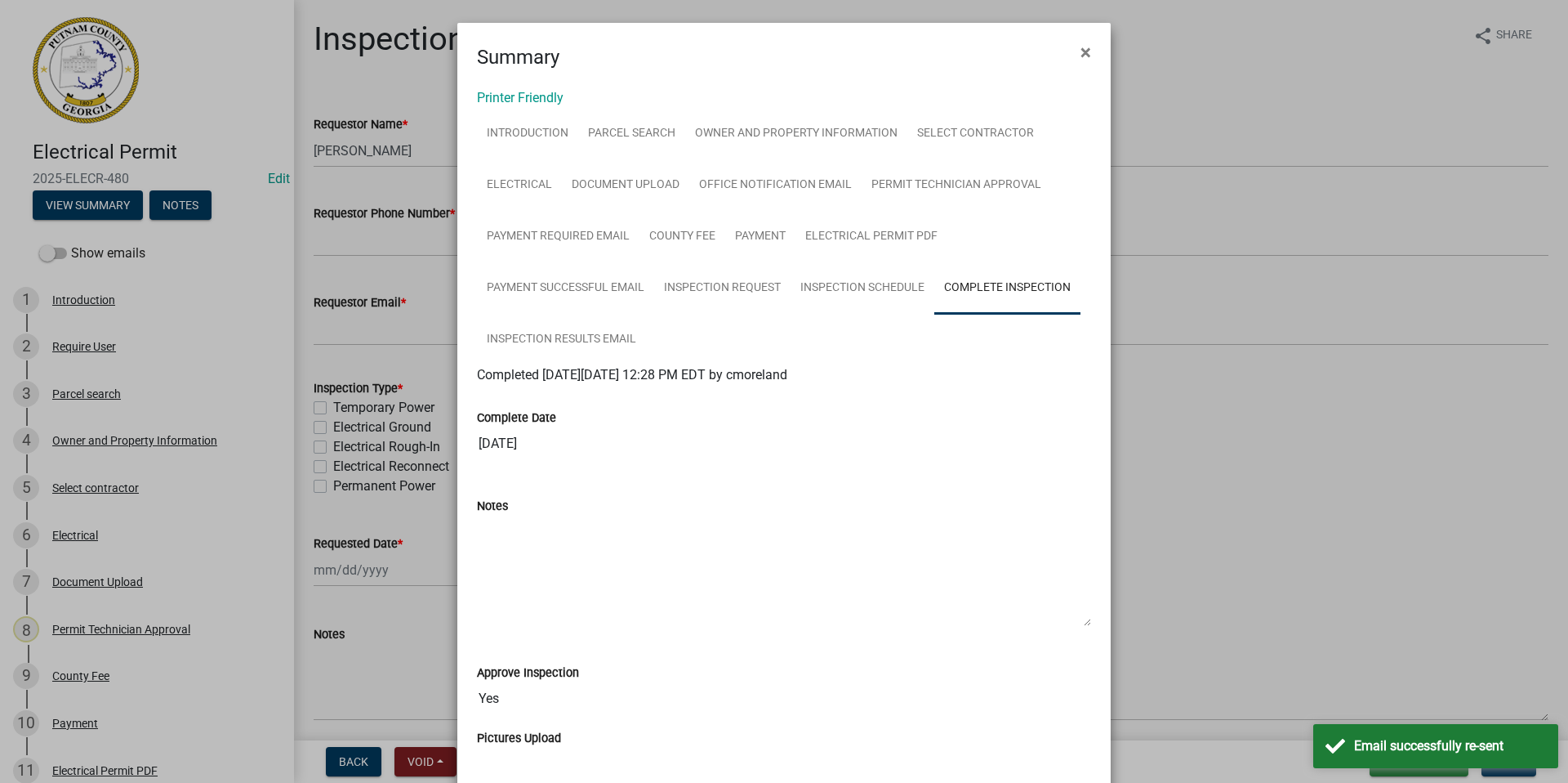
scroll to position [163, 0]
